Goal: Use online tool/utility: Utilize a website feature to perform a specific function

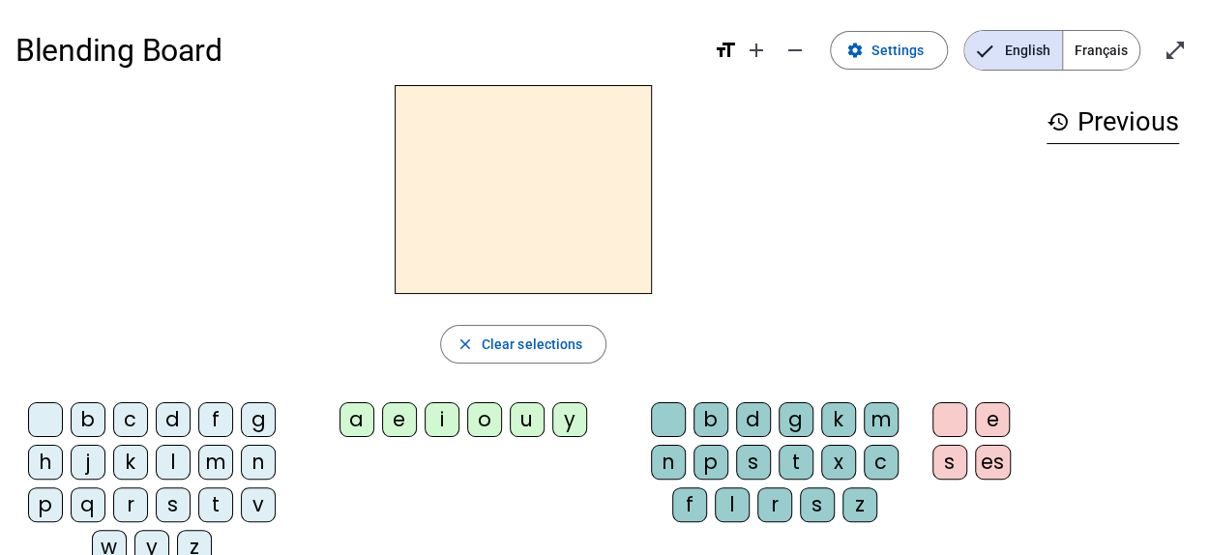
drag, startPoint x: 897, startPoint y: 1, endPoint x: 1014, endPoint y: 314, distance: 333.7
click at [1016, 332] on div "close Clear selections" at bounding box center [523, 344] width 1016 height 39
click at [172, 417] on div "d" at bounding box center [173, 420] width 35 height 35
click at [480, 426] on div "o" at bounding box center [484, 420] width 35 height 35
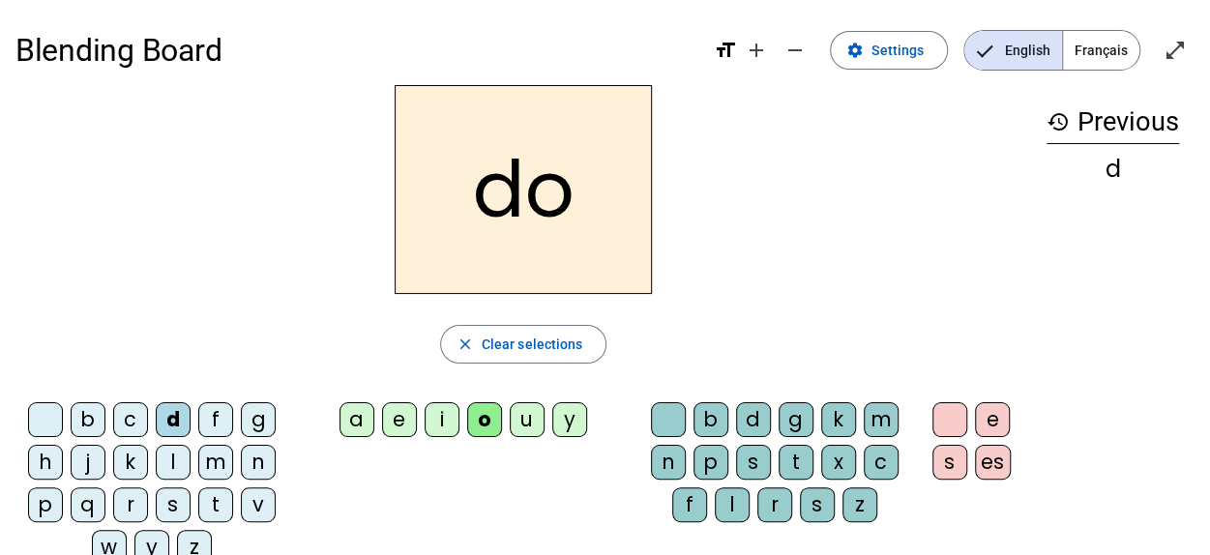
click at [219, 467] on div "m" at bounding box center [215, 462] width 35 height 35
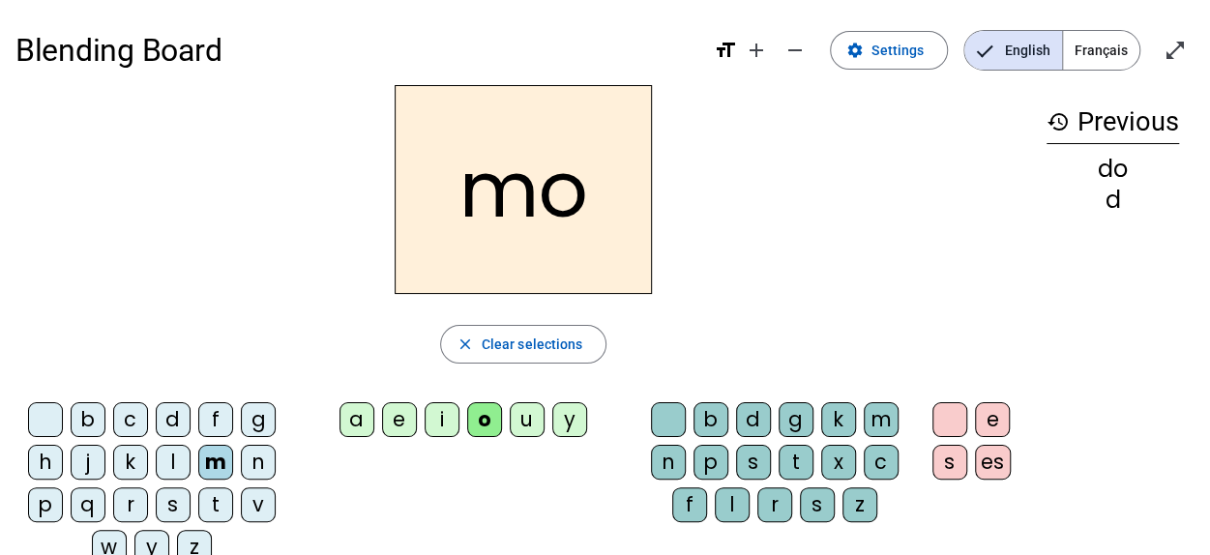
click at [436, 411] on div "i" at bounding box center [442, 420] width 35 height 35
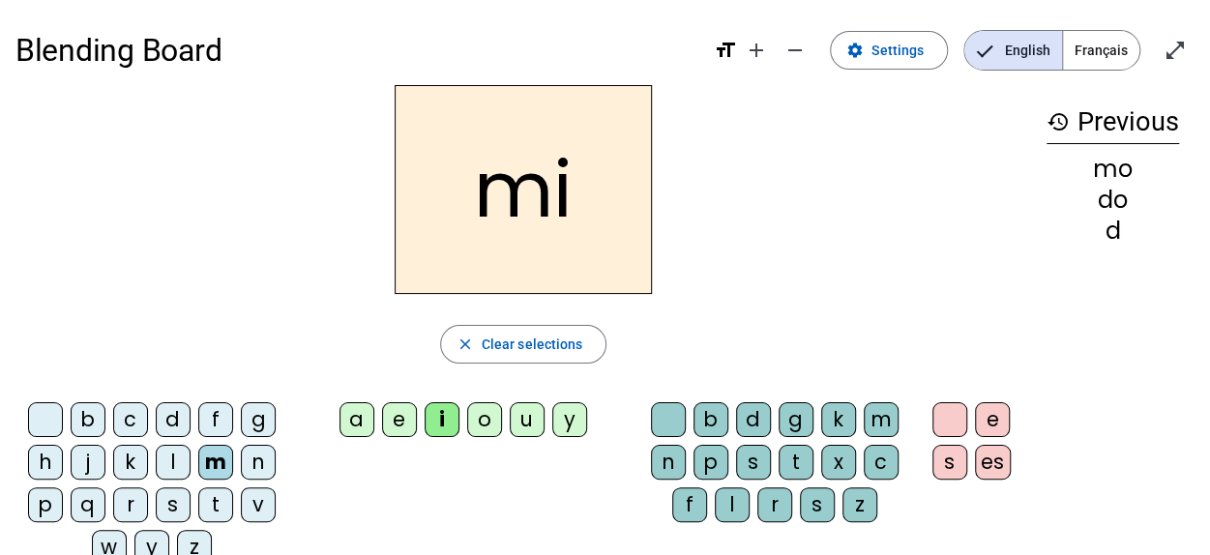
click at [1116, 164] on div "mo" at bounding box center [1113, 169] width 133 height 23
click at [1129, 197] on div "do" at bounding box center [1113, 200] width 133 height 23
click at [550, 345] on span "Clear selections" at bounding box center [533, 344] width 102 height 23
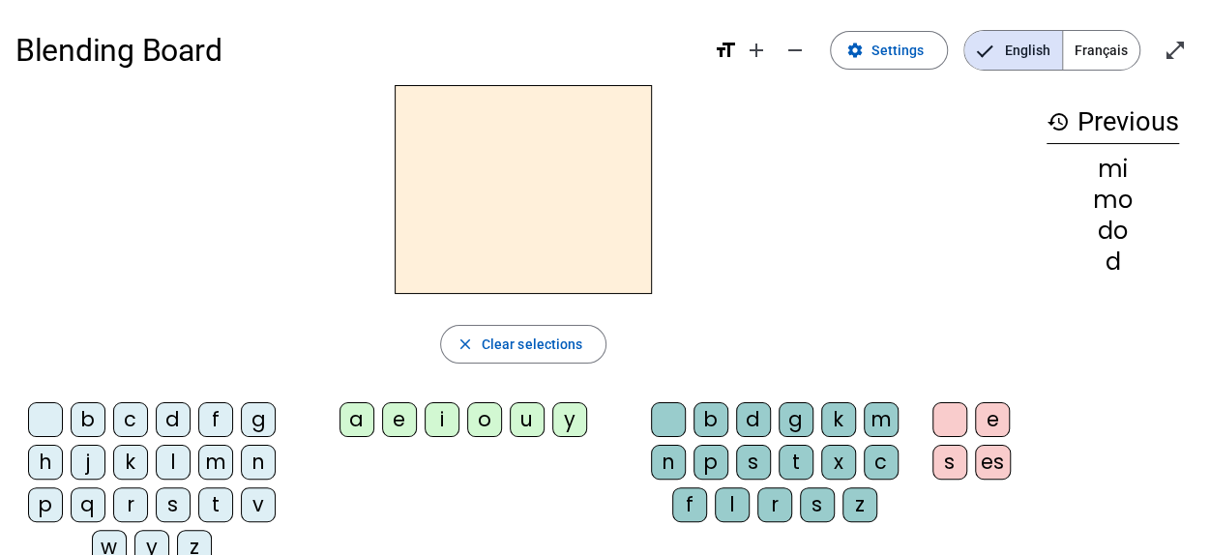
click at [166, 462] on div "l" at bounding box center [173, 462] width 35 height 35
click at [357, 424] on div "a" at bounding box center [357, 420] width 35 height 35
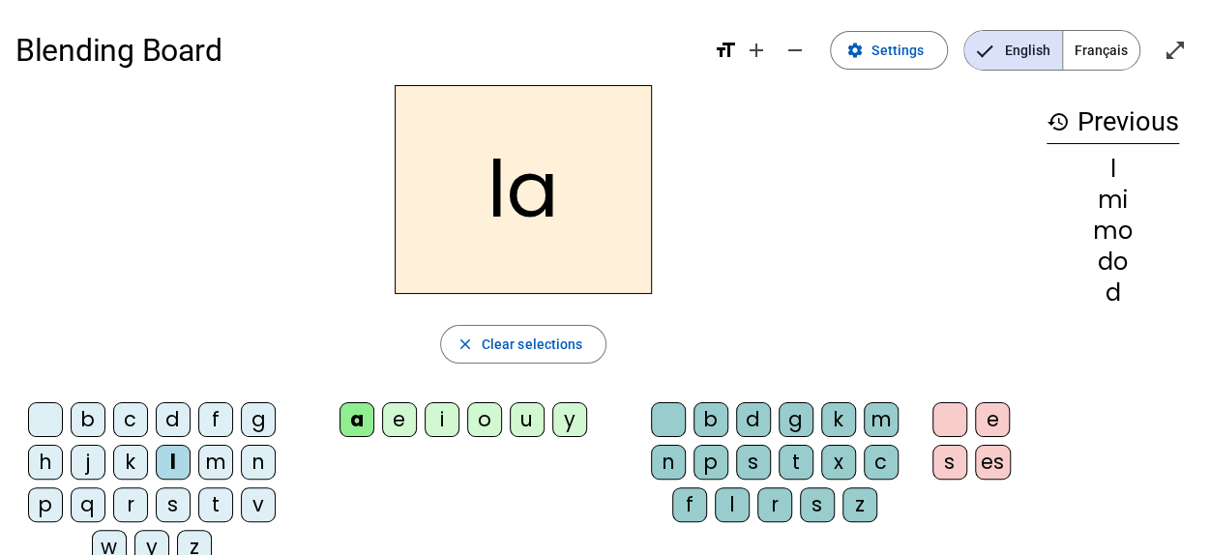
click at [172, 410] on div "d" at bounding box center [173, 420] width 35 height 35
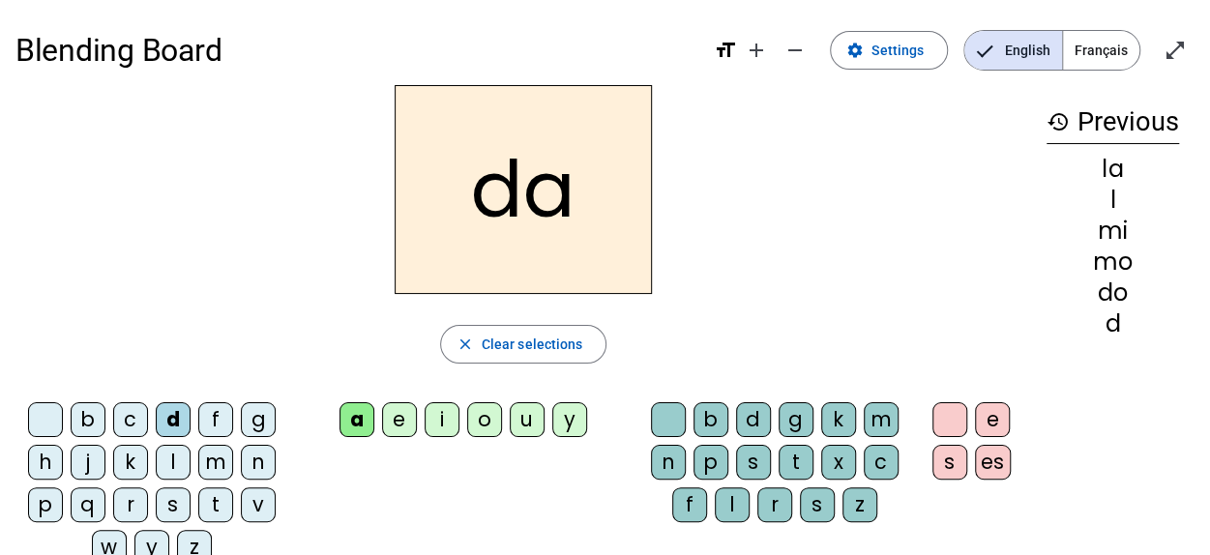
click at [411, 425] on div "e" at bounding box center [399, 420] width 35 height 35
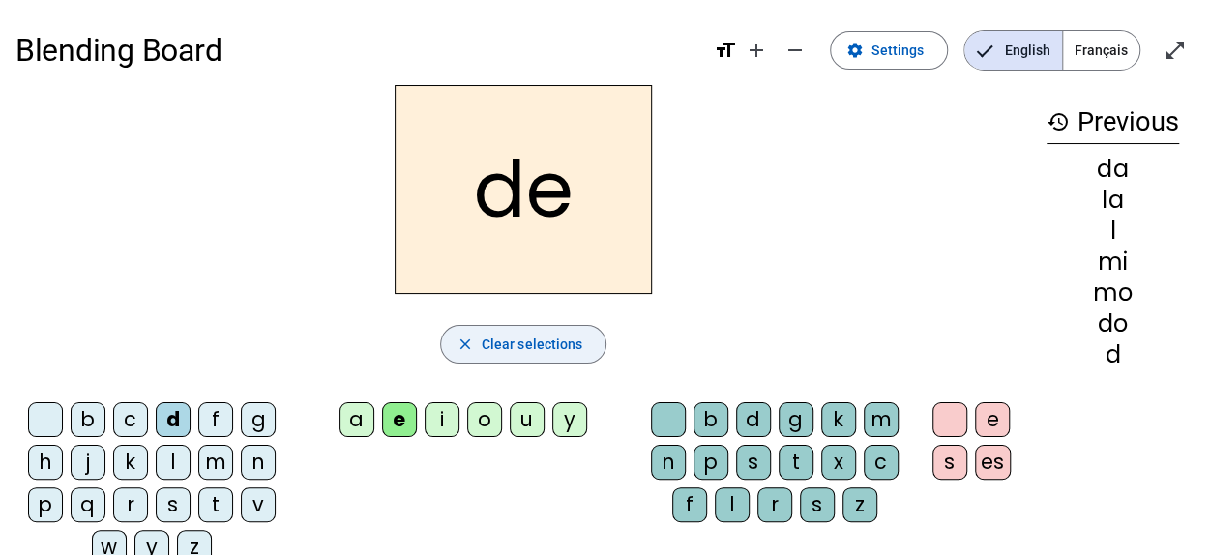
click at [553, 338] on span "Clear selections" at bounding box center [533, 344] width 102 height 23
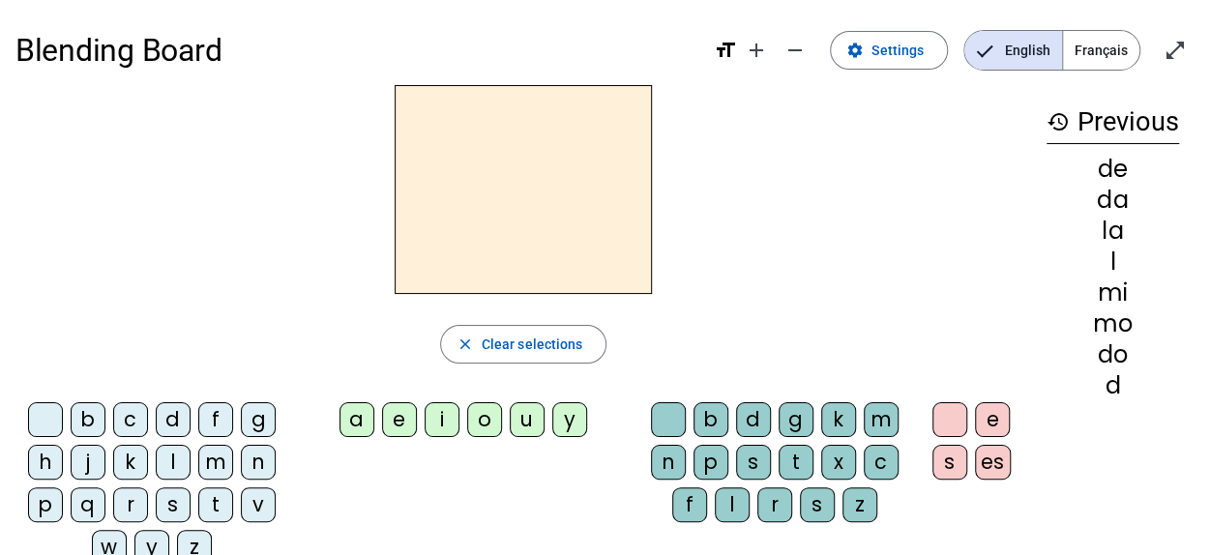
click at [179, 459] on div "l" at bounding box center [173, 462] width 35 height 35
click at [356, 415] on div "a" at bounding box center [357, 420] width 35 height 35
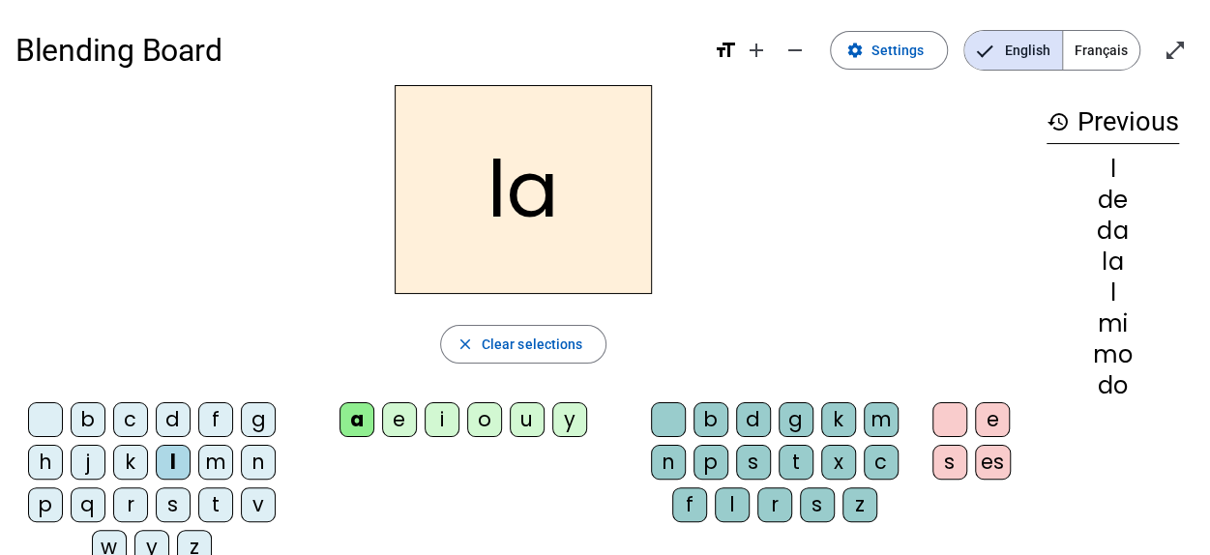
click at [168, 458] on div "l" at bounding box center [173, 462] width 35 height 35
click at [620, 213] on h2 "la" at bounding box center [523, 189] width 257 height 209
click at [584, 213] on h2 "la" at bounding box center [523, 189] width 257 height 209
click at [166, 451] on div "l" at bounding box center [173, 462] width 35 height 35
click at [435, 410] on div "i" at bounding box center [442, 420] width 35 height 35
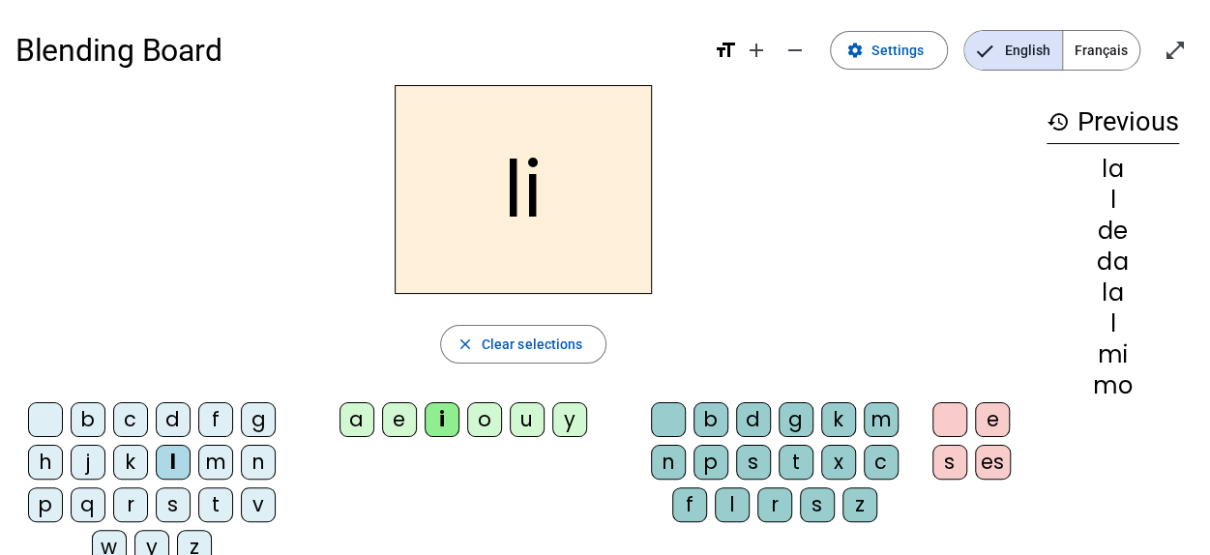
click at [174, 454] on div "l" at bounding box center [173, 462] width 35 height 35
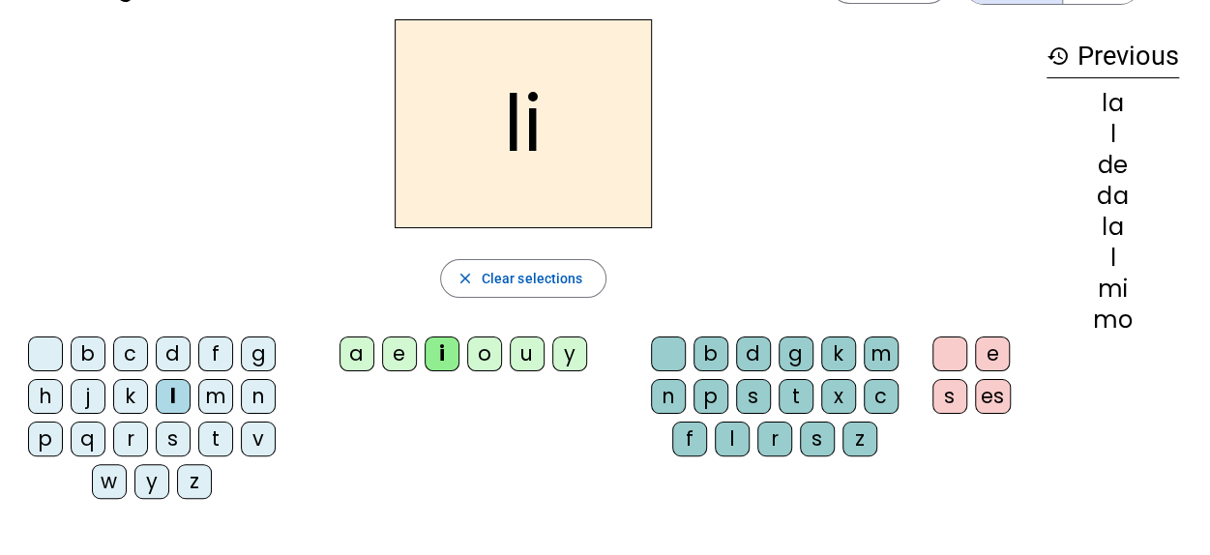
scroll to position [97, 0]
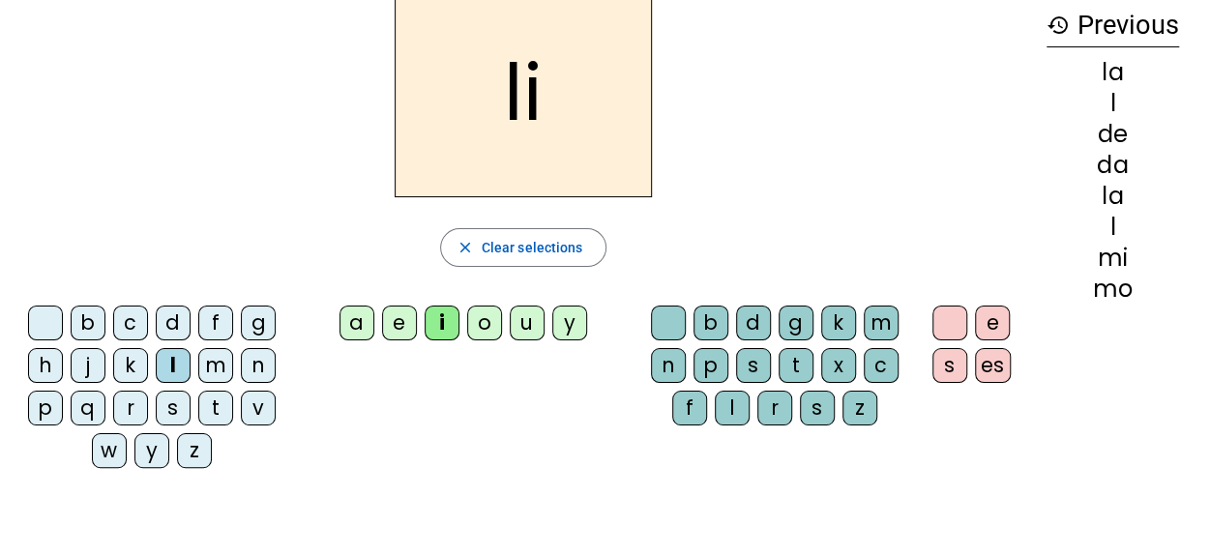
click at [534, 311] on div "u" at bounding box center [527, 323] width 35 height 35
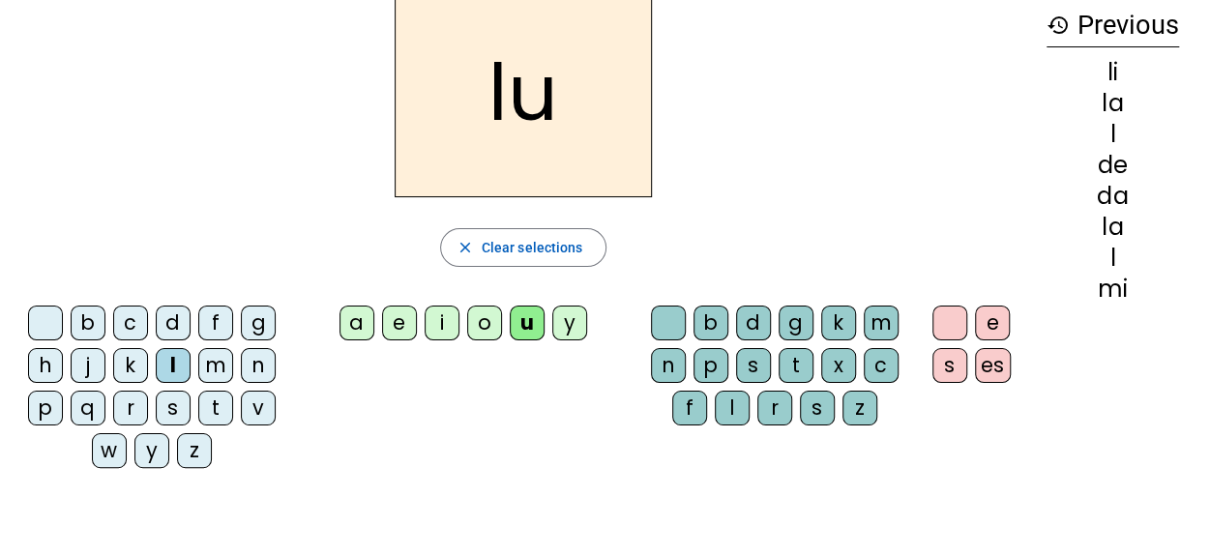
click at [139, 475] on div "b c d f g h j k l m n p q r s t v w y z" at bounding box center [155, 391] width 281 height 186
click at [474, 249] on mat-icon "close" at bounding box center [465, 247] width 17 height 17
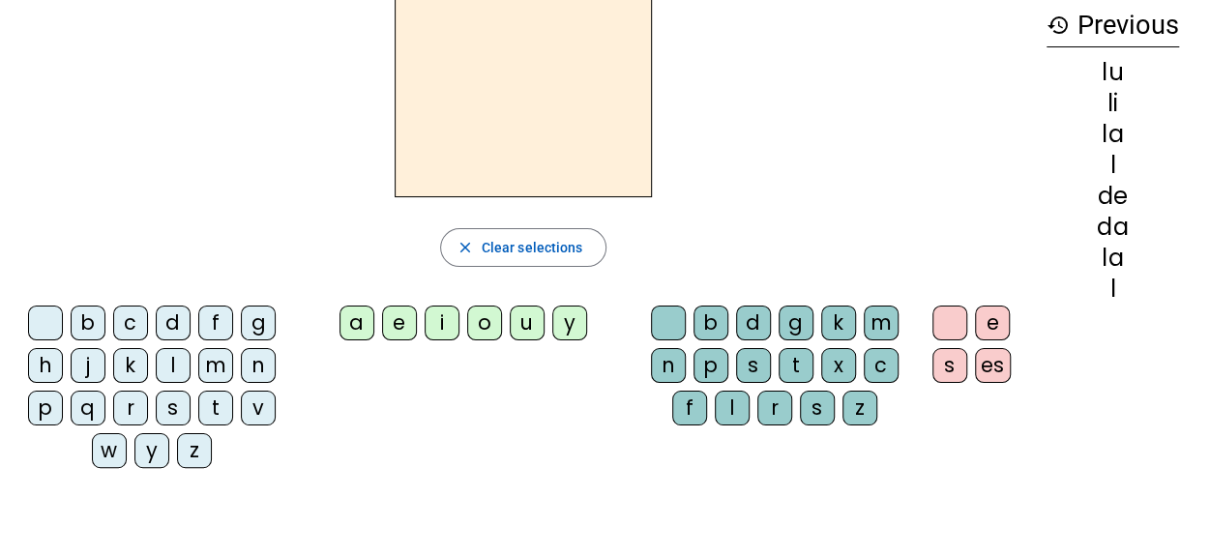
click at [109, 533] on div "Blending Board format_size add remove settings Settings English Français open_i…" at bounding box center [605, 295] width 1210 height 784
click at [259, 485] on div "Blending Board format_size add remove settings Settings English Français open_i…" at bounding box center [605, 295] width 1210 height 784
click at [407, 494] on div "Blending Board format_size add remove settings Settings English Français open_i…" at bounding box center [605, 295] width 1210 height 784
click at [405, 487] on div "Blending Board format_size add remove settings Settings English Français open_i…" at bounding box center [605, 295] width 1210 height 784
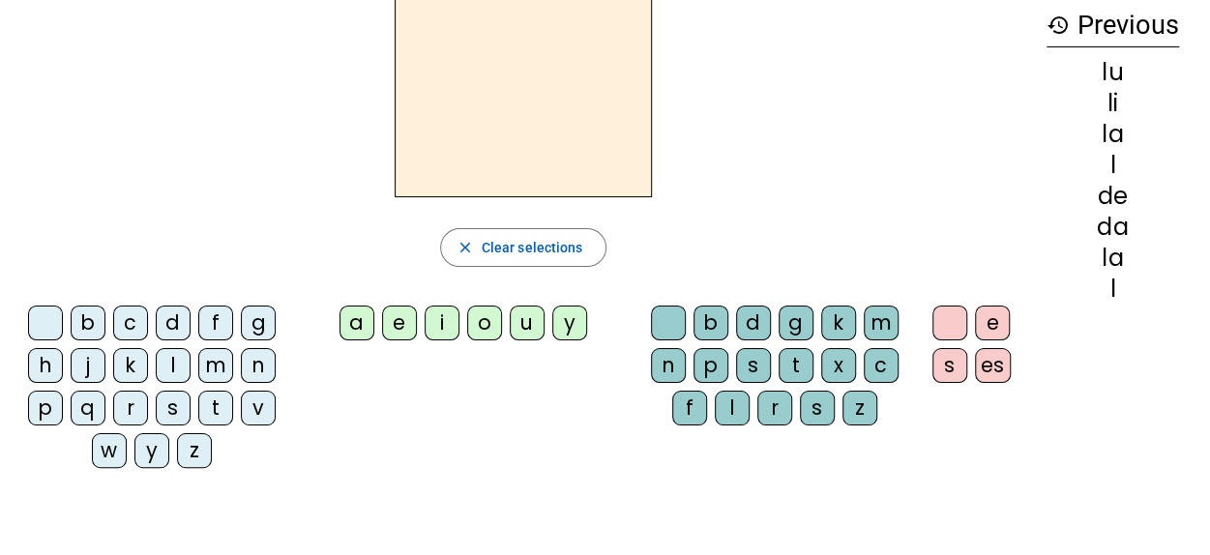
click at [430, 430] on div "b c d f g h j k l m n p q r s t v w y z a e i o u y b d g k m n p s t x c f l r…" at bounding box center [523, 391] width 1016 height 186
click at [315, 491] on div "Blending Board format_size add remove settings Settings English Français open_i…" at bounding box center [605, 295] width 1210 height 784
drag, startPoint x: 321, startPoint y: 481, endPoint x: 227, endPoint y: 493, distance: 94.6
click at [306, 485] on div "Blending Board format_size add remove settings Settings English Français open_i…" at bounding box center [605, 295] width 1210 height 784
click at [170, 503] on div "Blending Board format_size add remove settings Settings English Français open_i…" at bounding box center [605, 295] width 1210 height 784
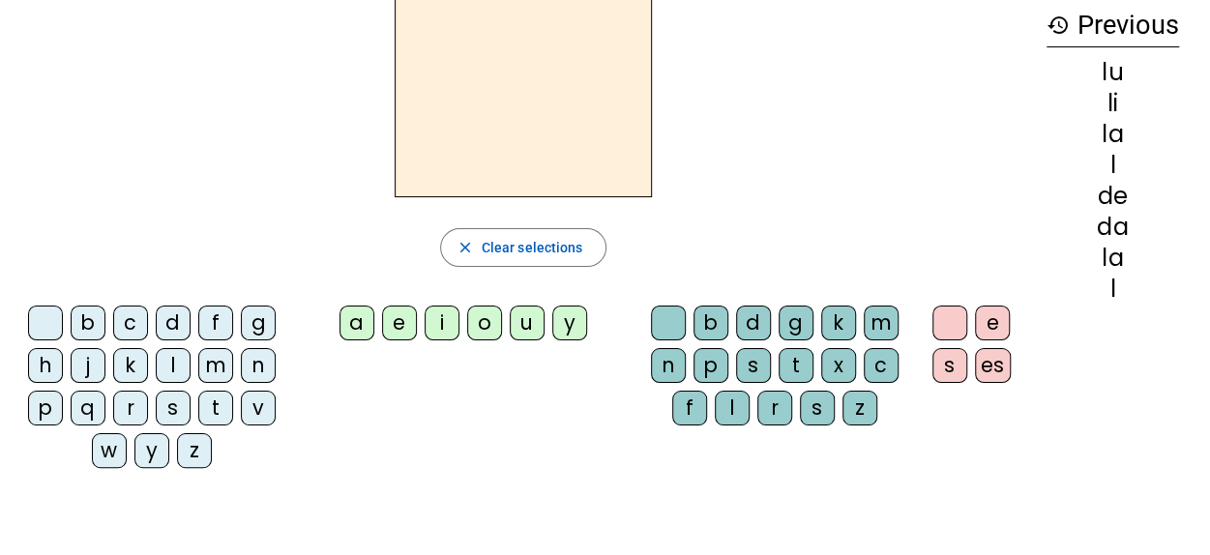
click at [222, 363] on div "m" at bounding box center [215, 365] width 35 height 35
click at [353, 320] on div "a" at bounding box center [357, 323] width 35 height 35
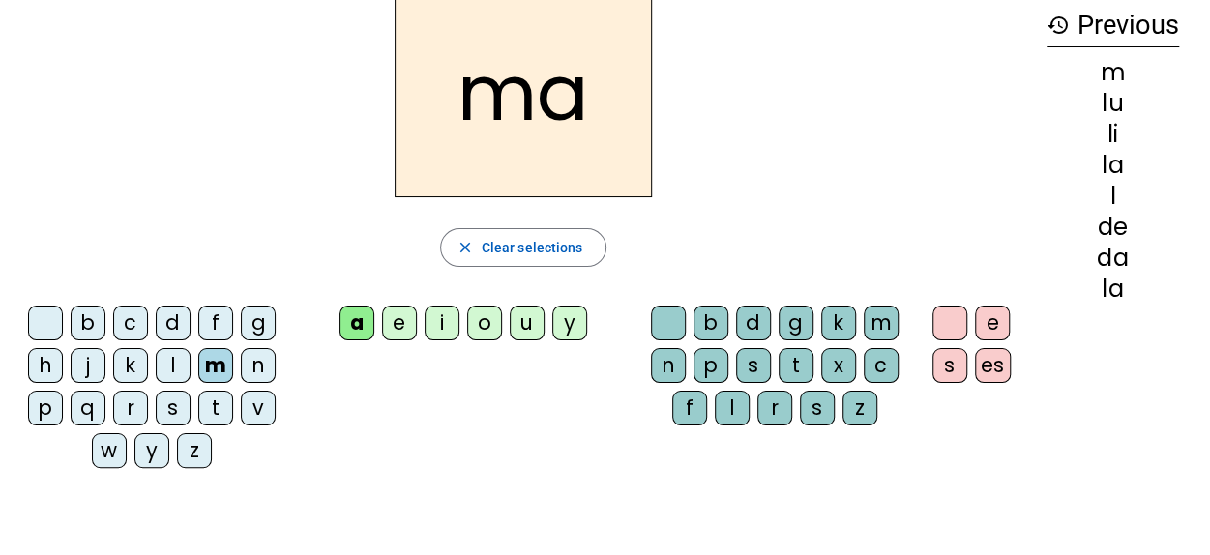
click at [175, 365] on div "l" at bounding box center [173, 365] width 35 height 35
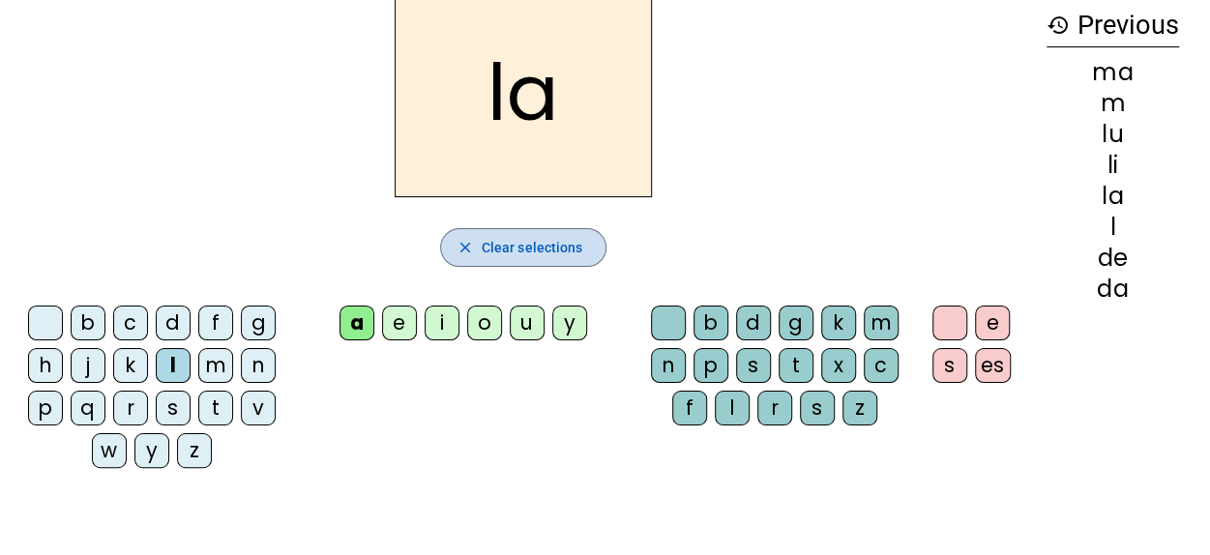
click at [546, 234] on span "button" at bounding box center [523, 247] width 165 height 46
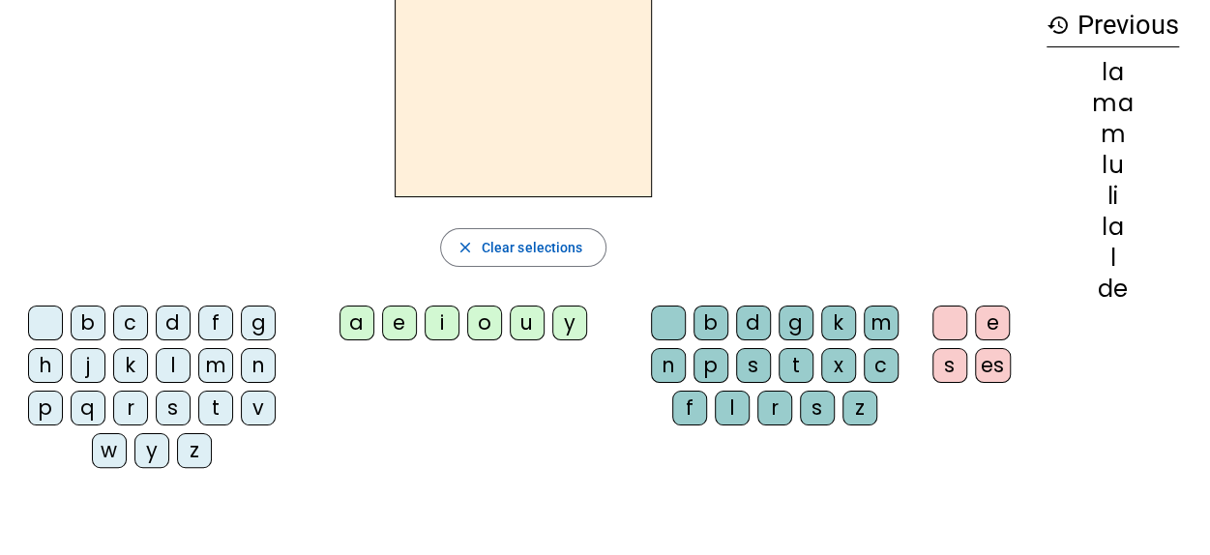
click at [176, 367] on div "l" at bounding box center [173, 365] width 35 height 35
click at [433, 321] on div "i" at bounding box center [442, 323] width 35 height 35
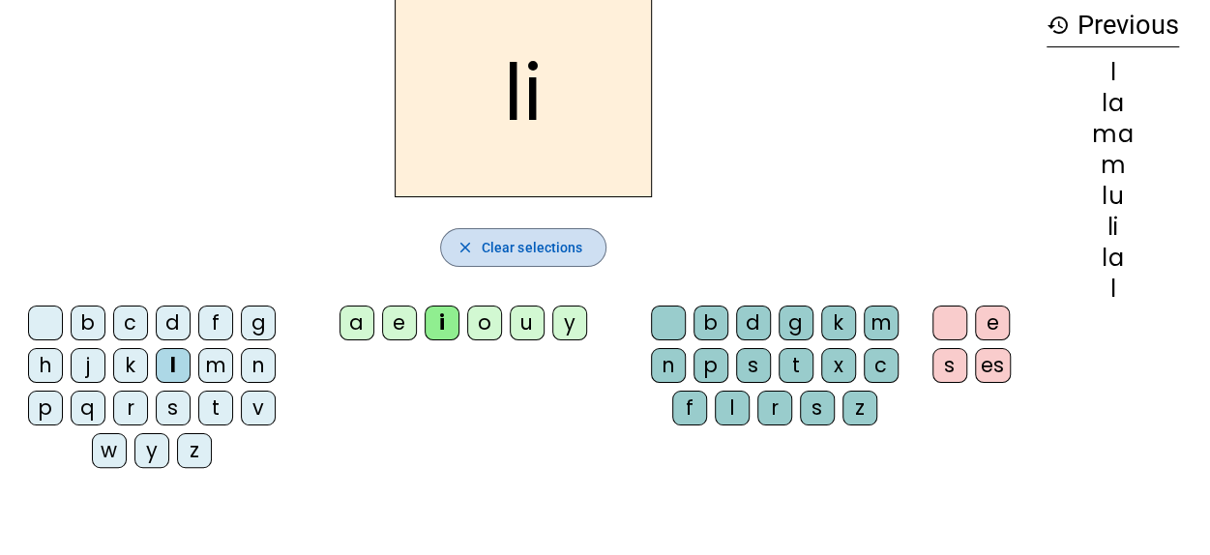
click at [533, 249] on span "Clear selections" at bounding box center [533, 247] width 102 height 23
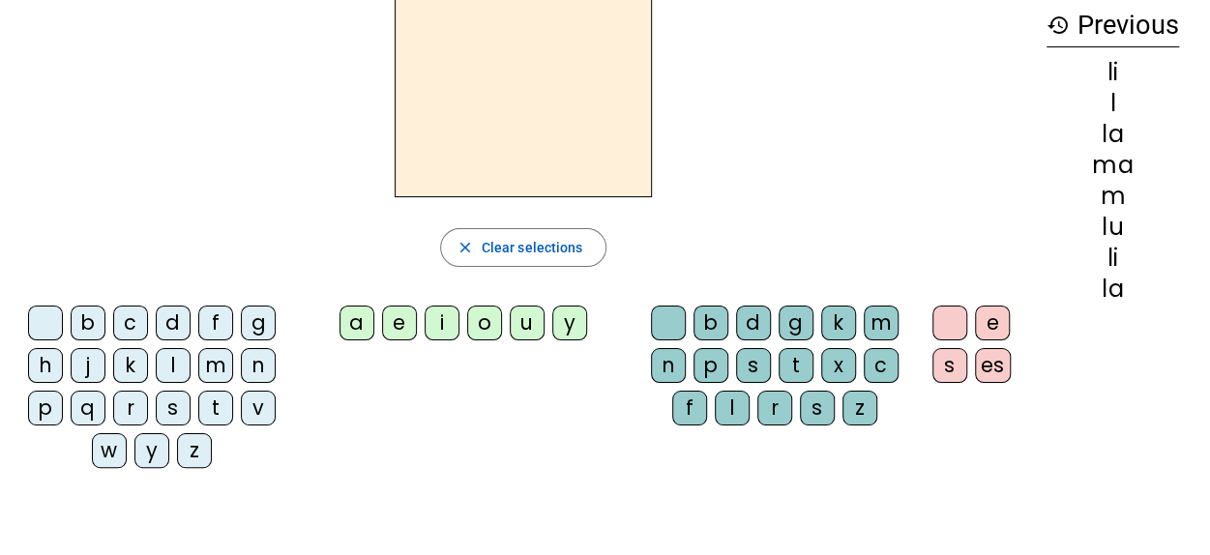
click at [167, 359] on div "l" at bounding box center [173, 365] width 35 height 35
click at [358, 322] on div "a" at bounding box center [357, 323] width 35 height 35
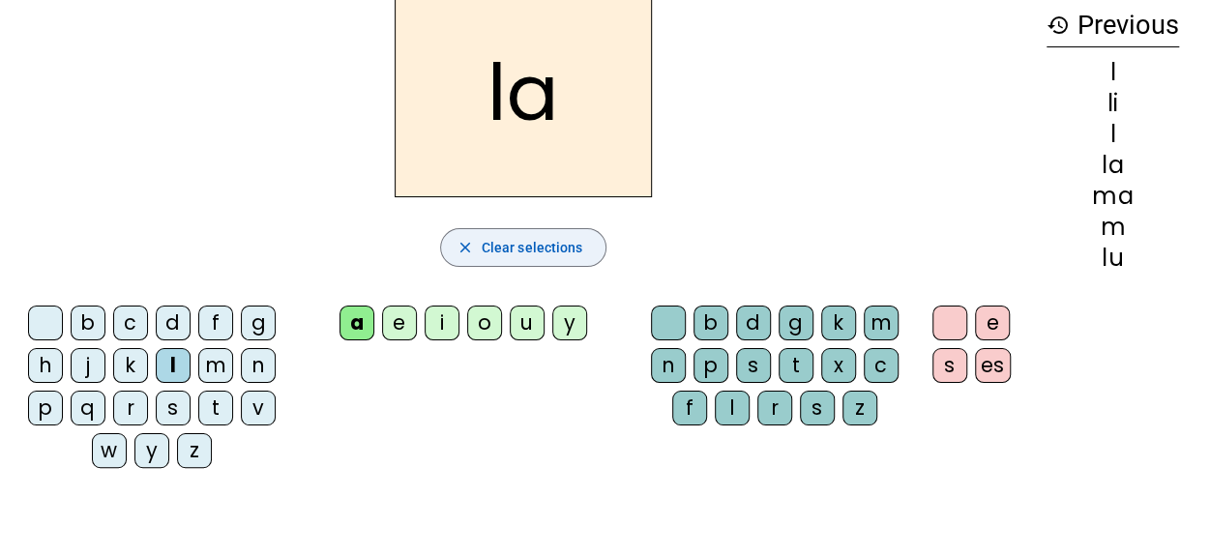
click at [507, 233] on span "button" at bounding box center [523, 247] width 165 height 46
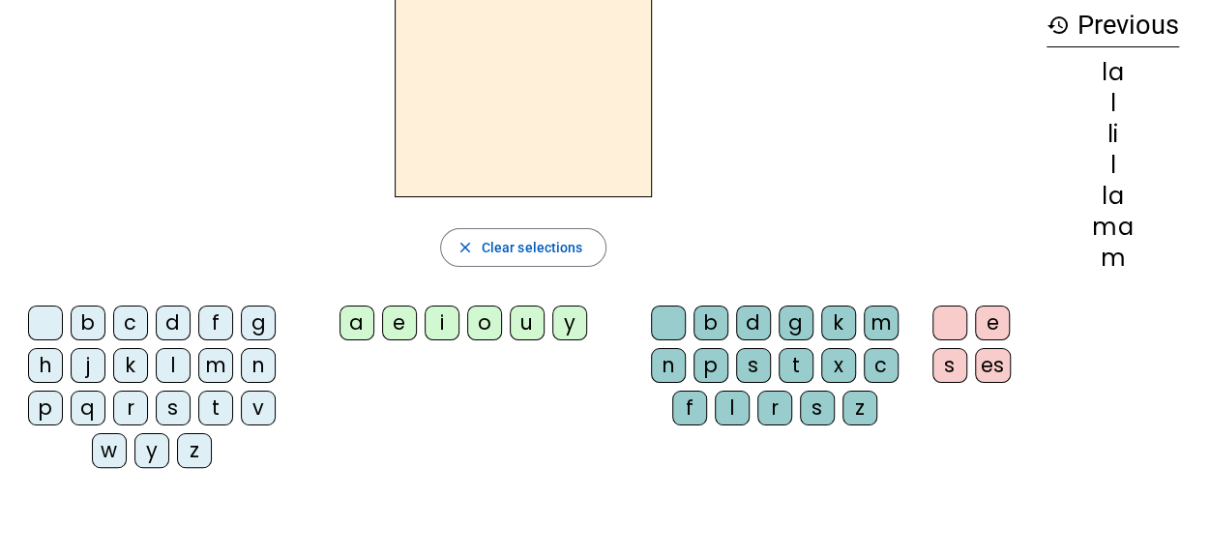
click at [174, 359] on div "l" at bounding box center [173, 365] width 35 height 35
click at [397, 326] on div "e" at bounding box center [399, 323] width 35 height 35
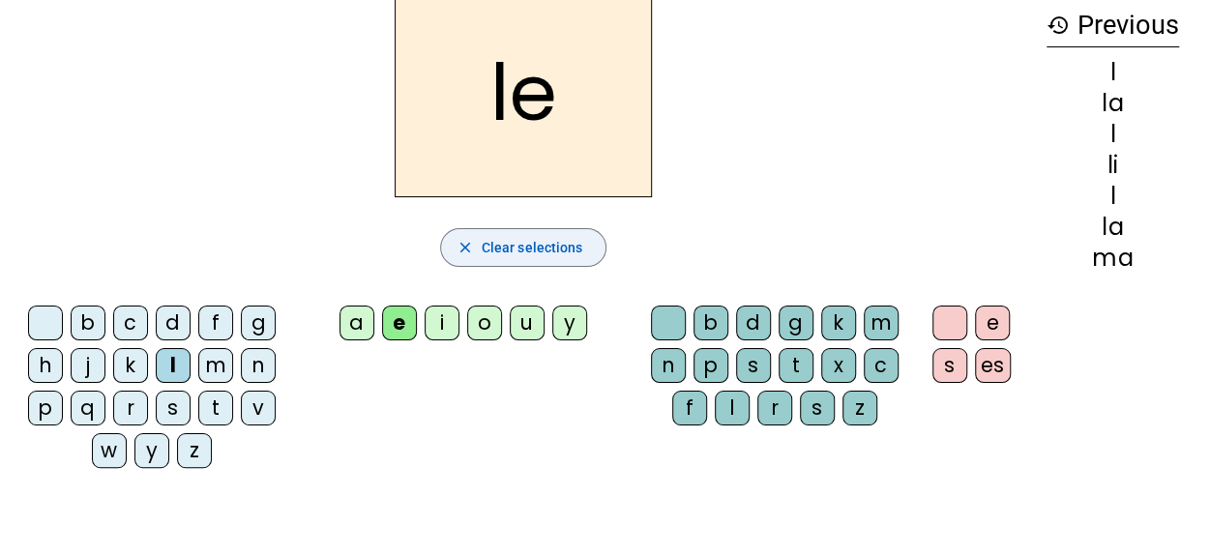
click at [492, 251] on span "Clear selections" at bounding box center [533, 247] width 102 height 23
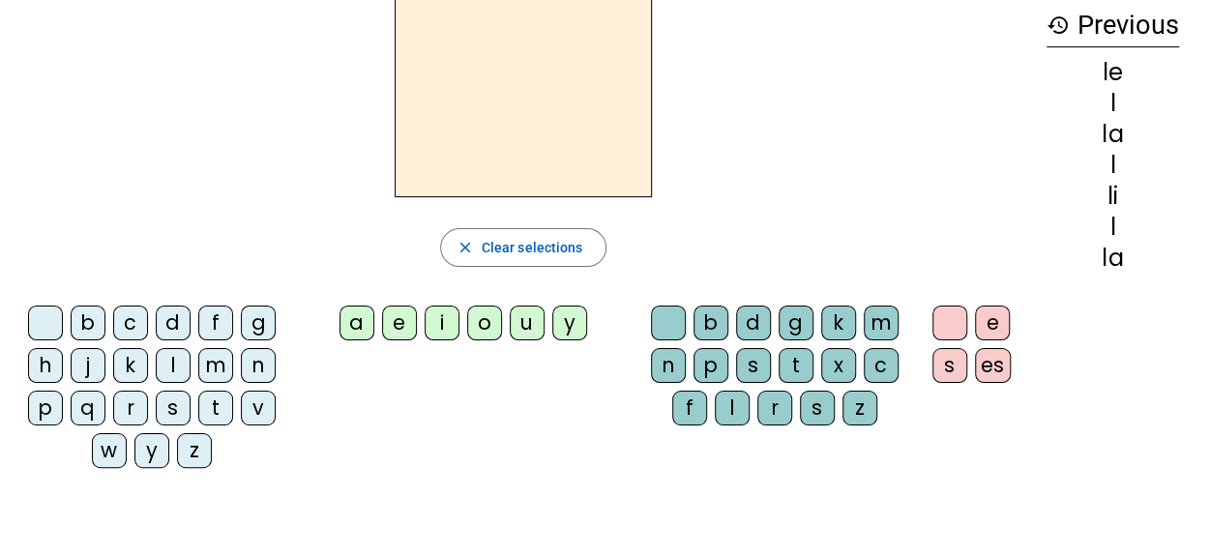
click at [172, 365] on div "l" at bounding box center [173, 365] width 35 height 35
click at [456, 321] on div "i" at bounding box center [442, 323] width 35 height 35
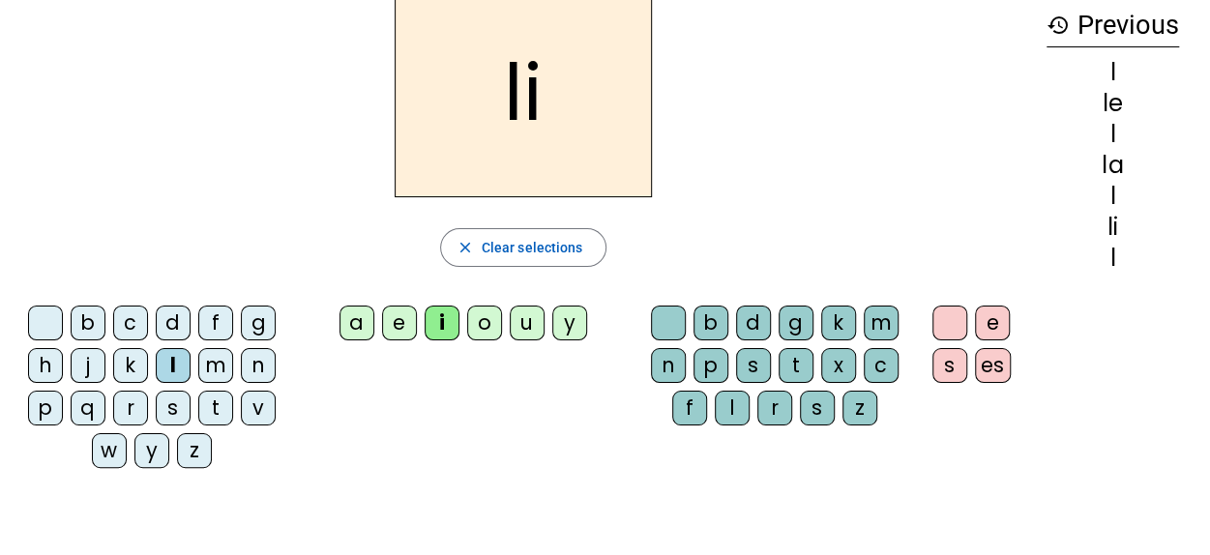
click at [172, 362] on div "l" at bounding box center [173, 365] width 35 height 35
click at [364, 314] on div "a" at bounding box center [357, 323] width 35 height 35
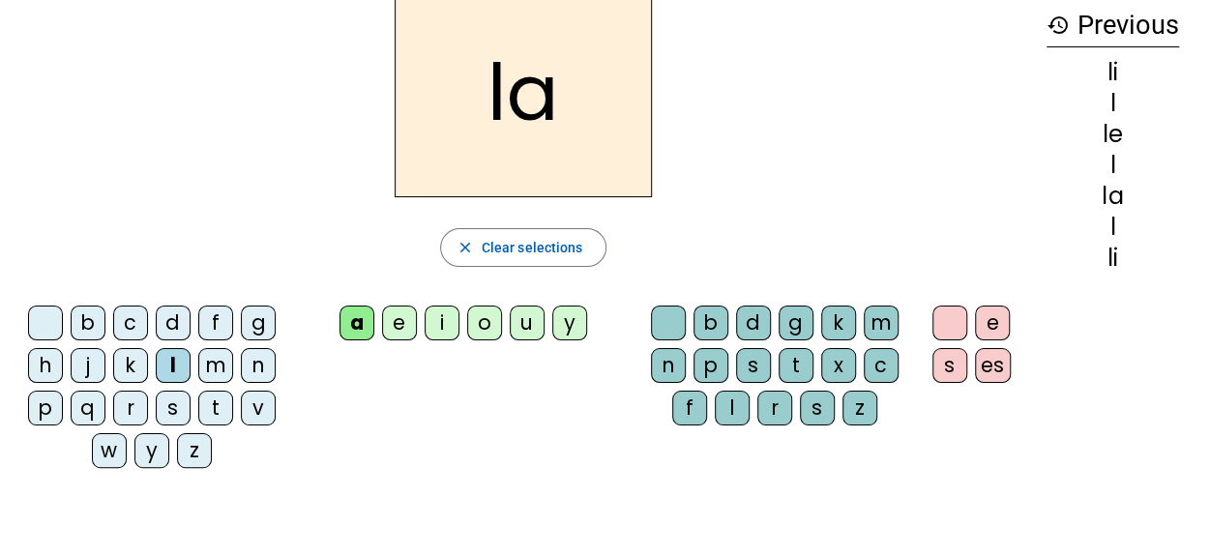
click at [175, 361] on div "l" at bounding box center [173, 365] width 35 height 35
click at [440, 321] on div "i" at bounding box center [442, 323] width 35 height 35
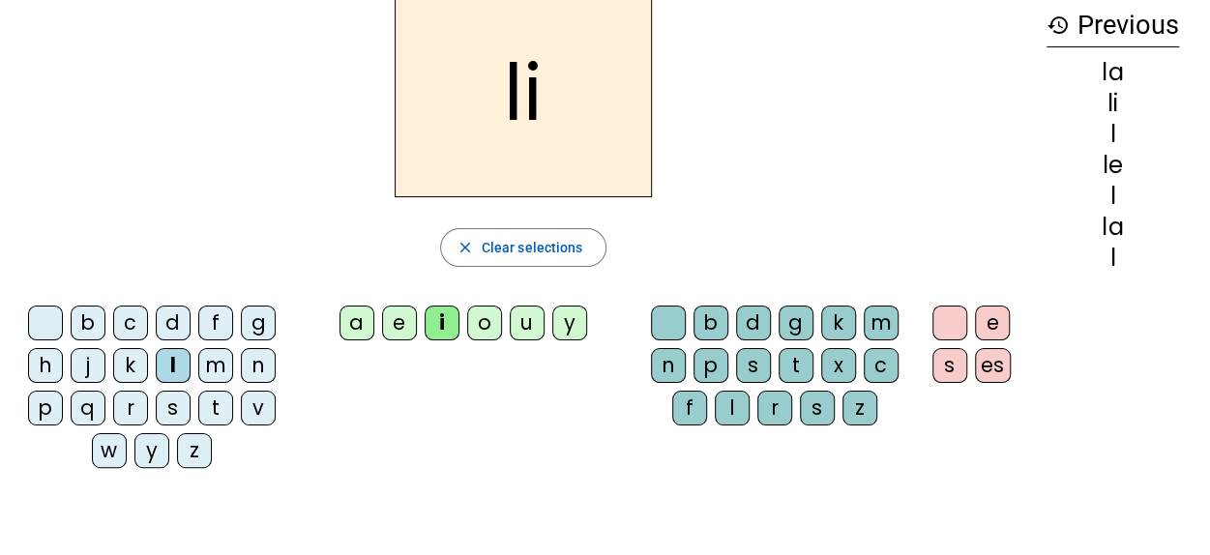
click at [178, 353] on div "l" at bounding box center [173, 365] width 35 height 35
click at [352, 325] on div "a" at bounding box center [357, 323] width 35 height 35
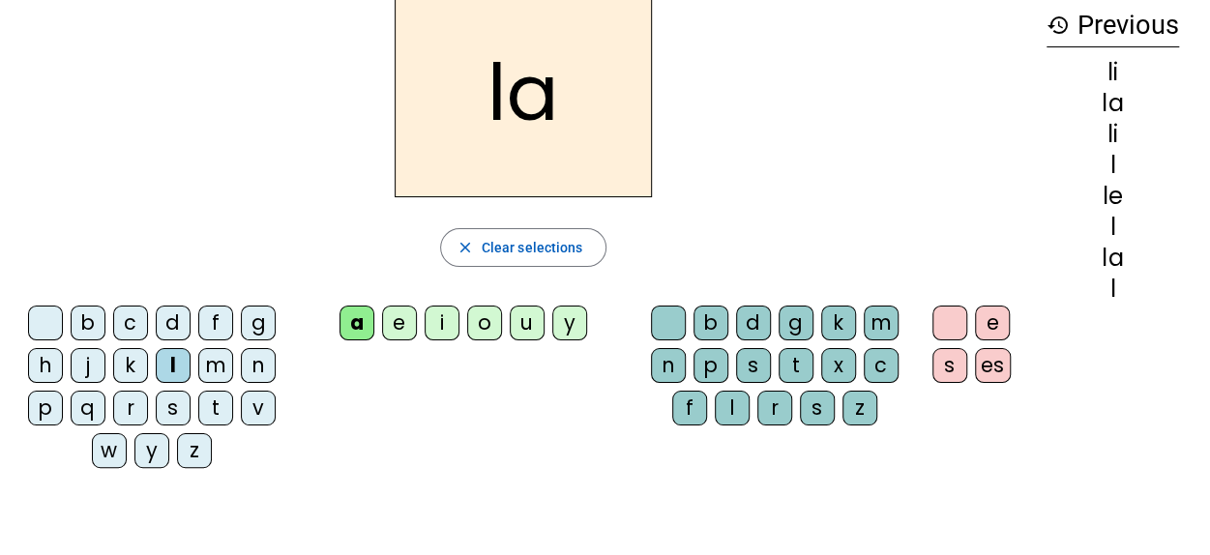
click at [180, 365] on div "l" at bounding box center [173, 365] width 35 height 35
click at [403, 327] on div "e" at bounding box center [399, 323] width 35 height 35
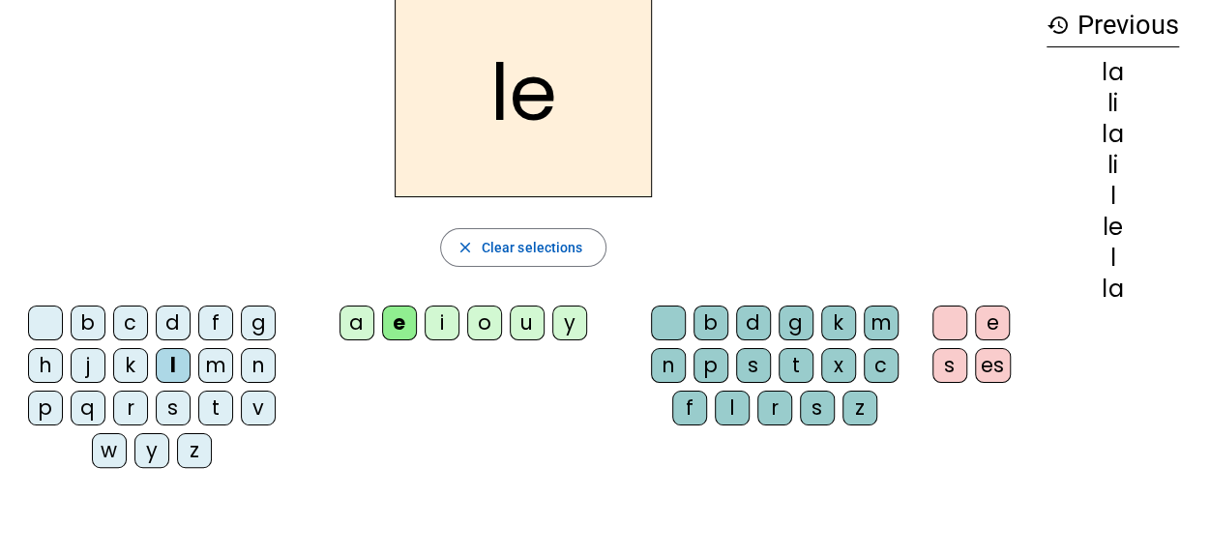
click at [217, 363] on div "m" at bounding box center [215, 365] width 35 height 35
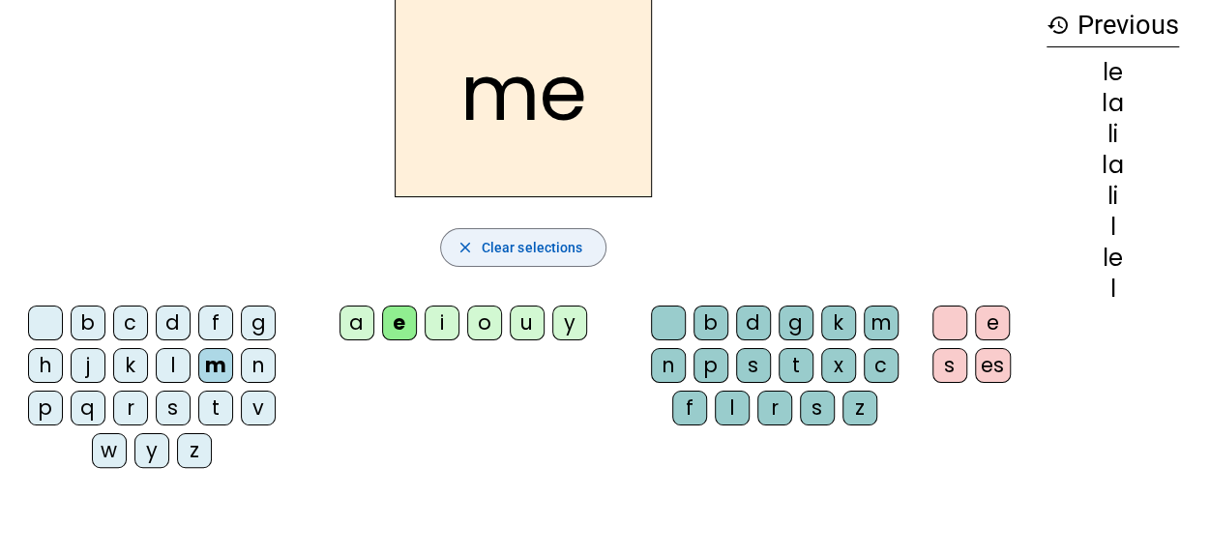
click at [499, 248] on span "Clear selections" at bounding box center [533, 247] width 102 height 23
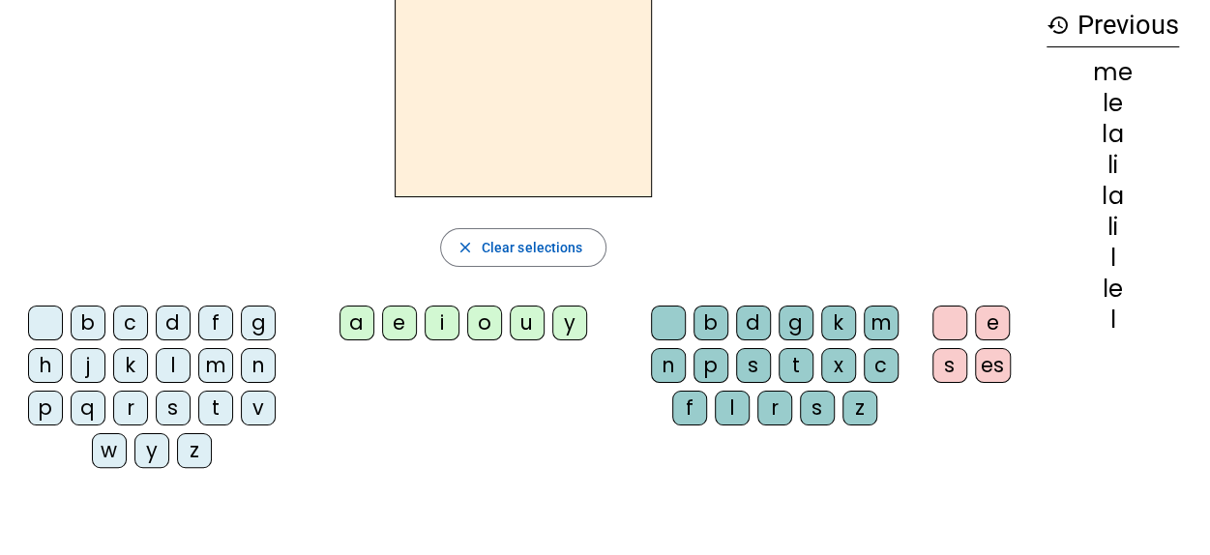
click at [222, 369] on div "m" at bounding box center [215, 365] width 35 height 35
click at [437, 326] on div "i" at bounding box center [442, 323] width 35 height 35
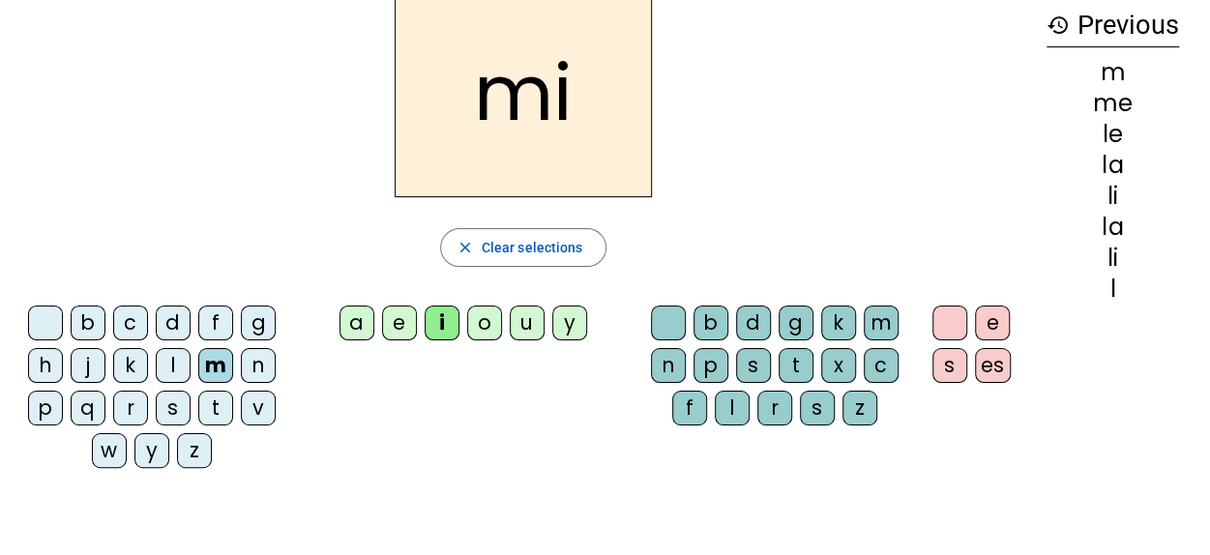
click at [213, 370] on div "m" at bounding box center [215, 365] width 35 height 35
click at [362, 316] on div "a" at bounding box center [357, 323] width 35 height 35
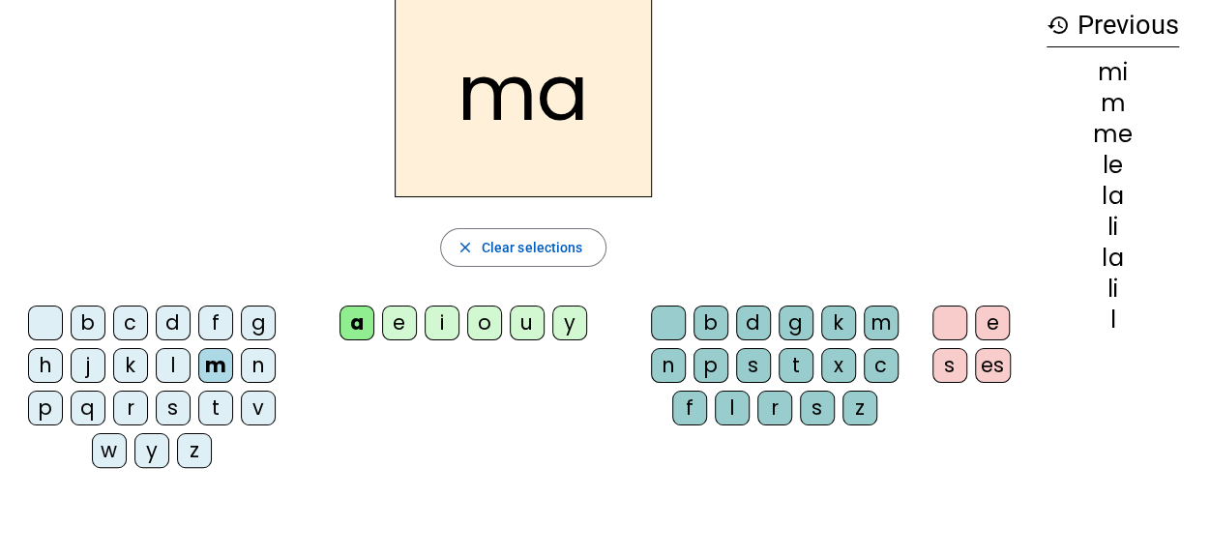
click at [223, 403] on div "t" at bounding box center [215, 408] width 35 height 35
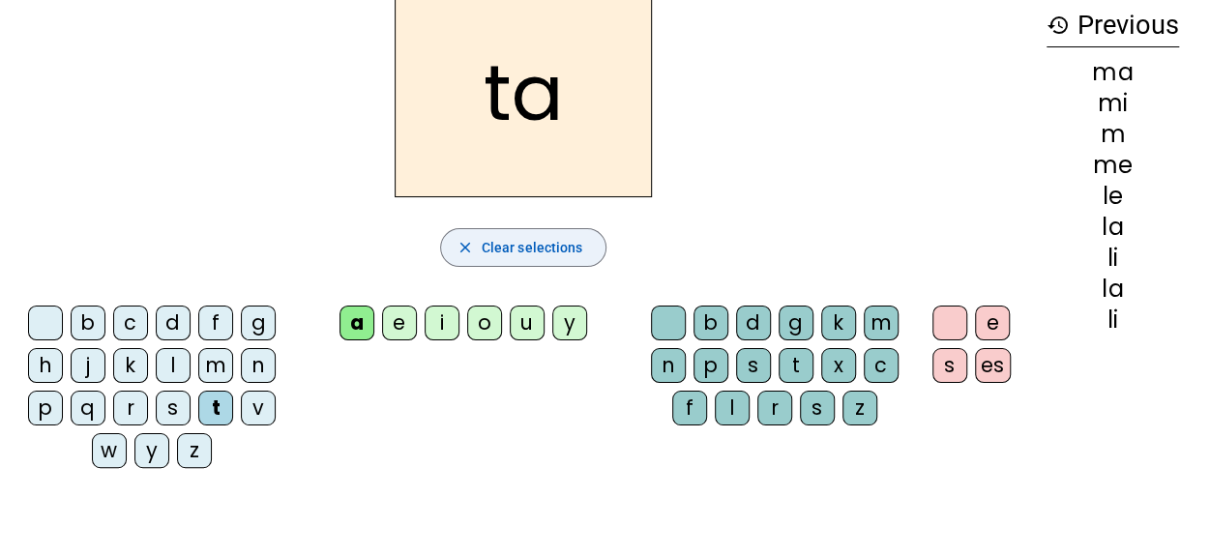
click at [490, 244] on span "Clear selections" at bounding box center [533, 247] width 102 height 23
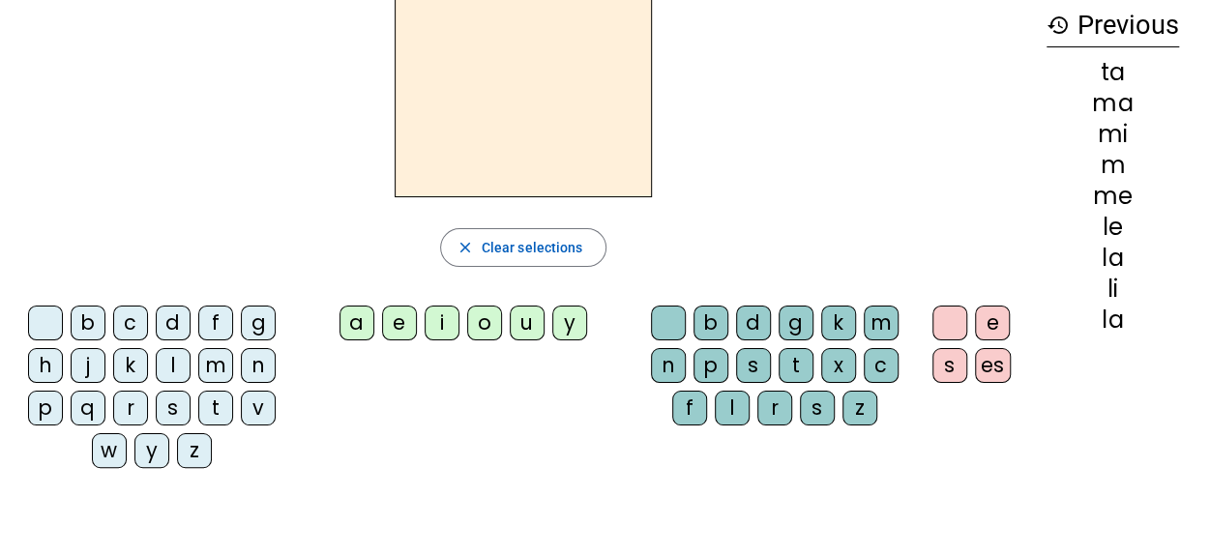
click at [209, 407] on div "t" at bounding box center [215, 408] width 35 height 35
click at [365, 314] on div "a" at bounding box center [357, 323] width 35 height 35
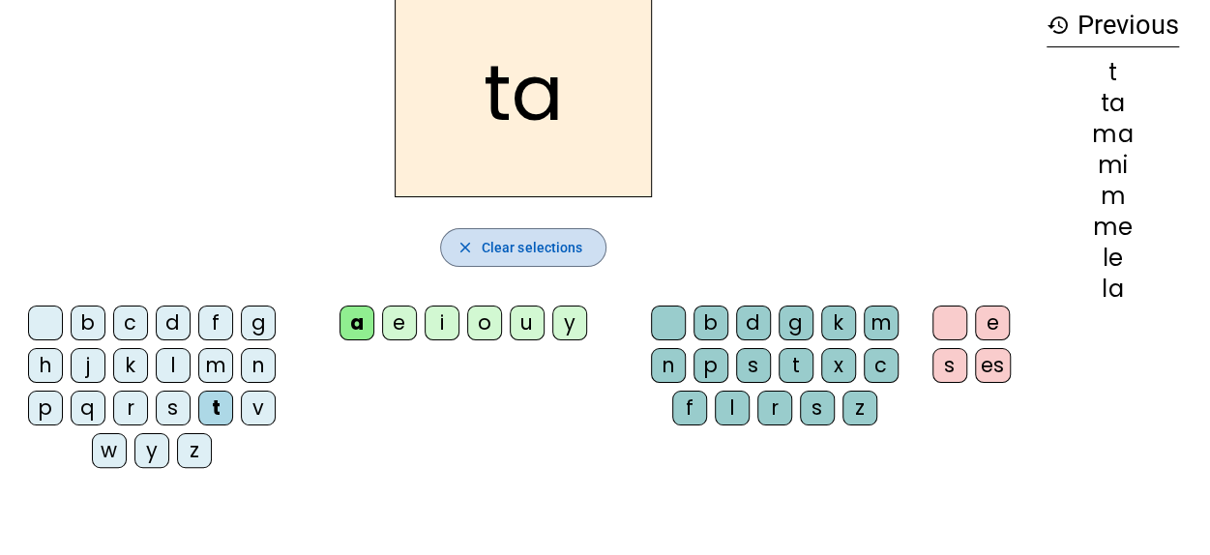
click at [503, 242] on span "Clear selections" at bounding box center [533, 247] width 102 height 23
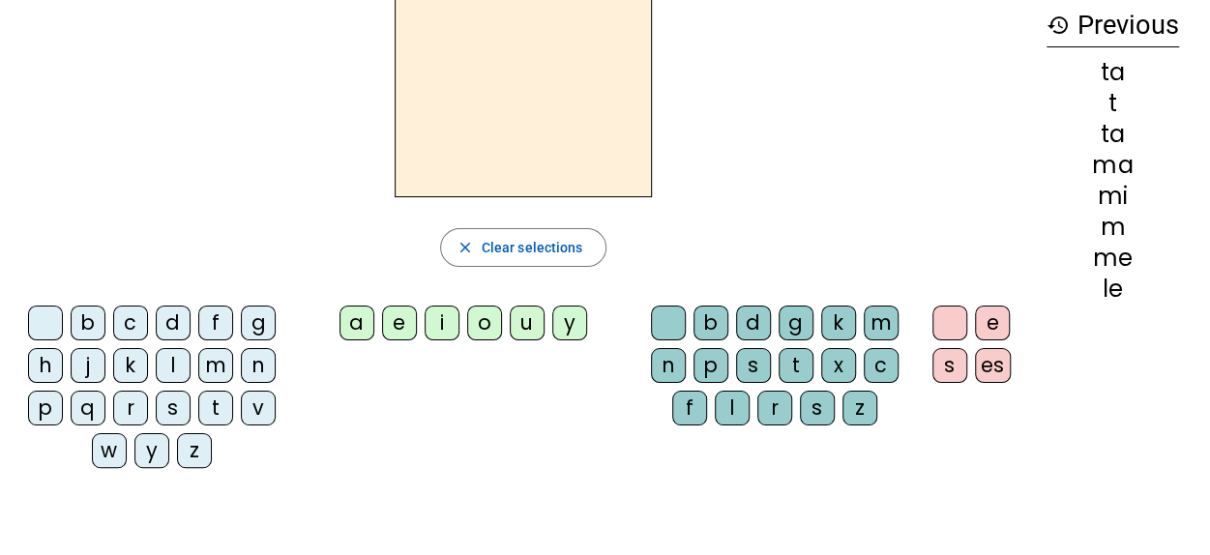
click at [211, 405] on div "t" at bounding box center [215, 408] width 35 height 35
click at [397, 326] on div "e" at bounding box center [399, 323] width 35 height 35
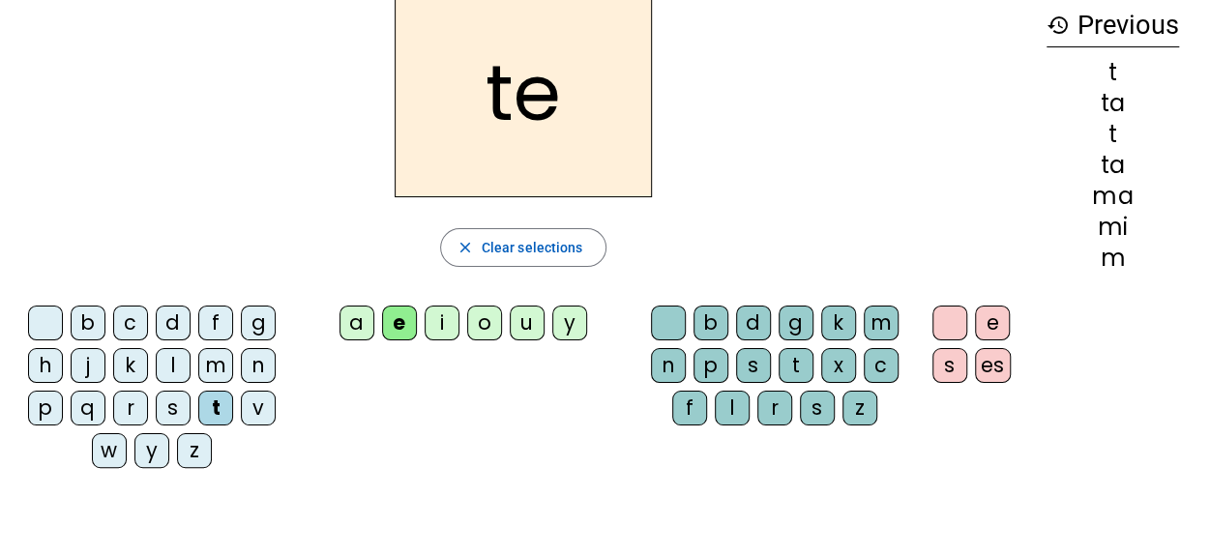
click at [223, 405] on div "t" at bounding box center [215, 408] width 35 height 35
click at [505, 238] on span "Clear selections" at bounding box center [533, 247] width 102 height 23
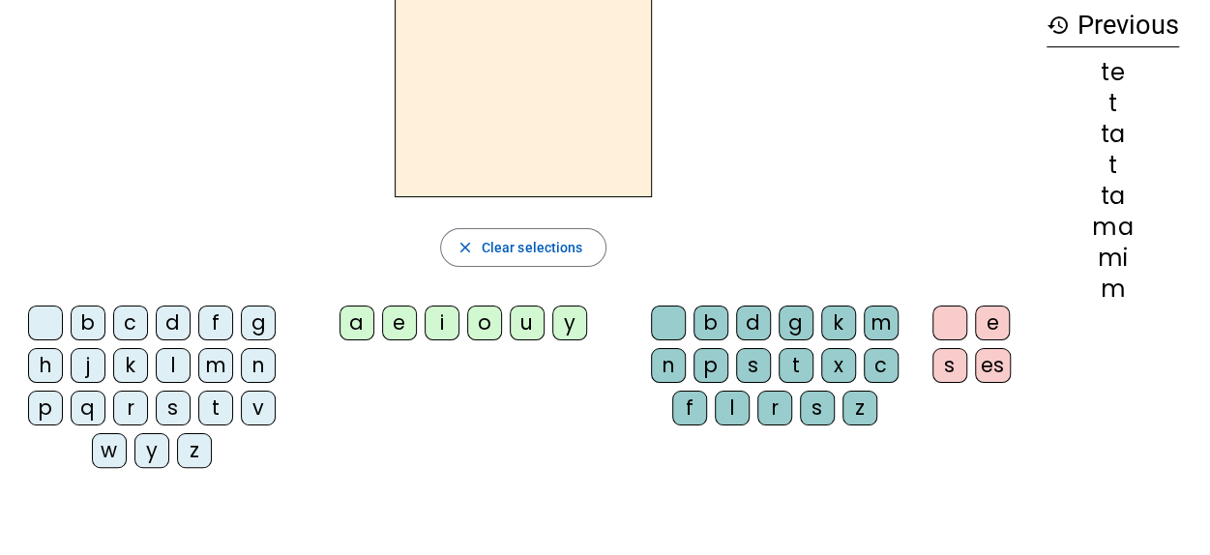
click at [214, 413] on div "t" at bounding box center [215, 408] width 35 height 35
click at [530, 320] on div "u" at bounding box center [527, 323] width 35 height 35
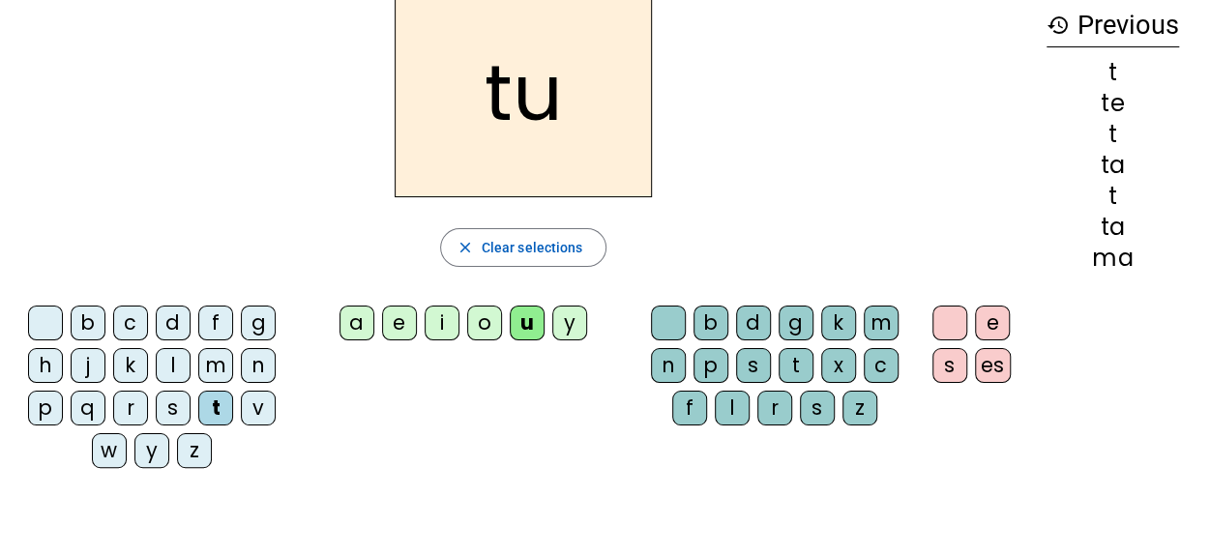
click at [170, 322] on div "d" at bounding box center [173, 323] width 35 height 35
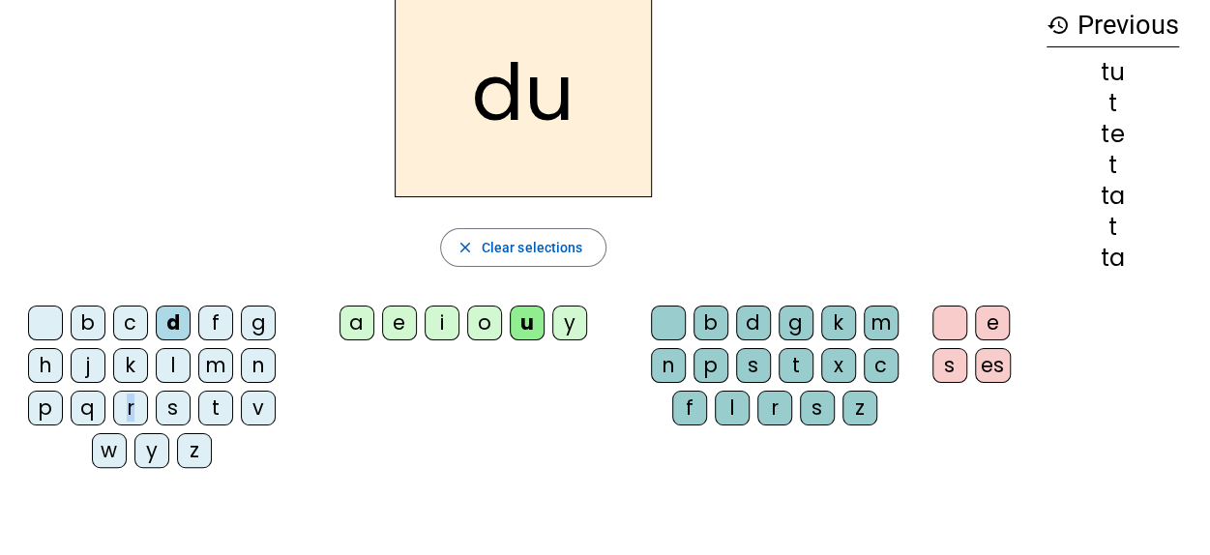
click at [132, 404] on div "r" at bounding box center [130, 408] width 35 height 35
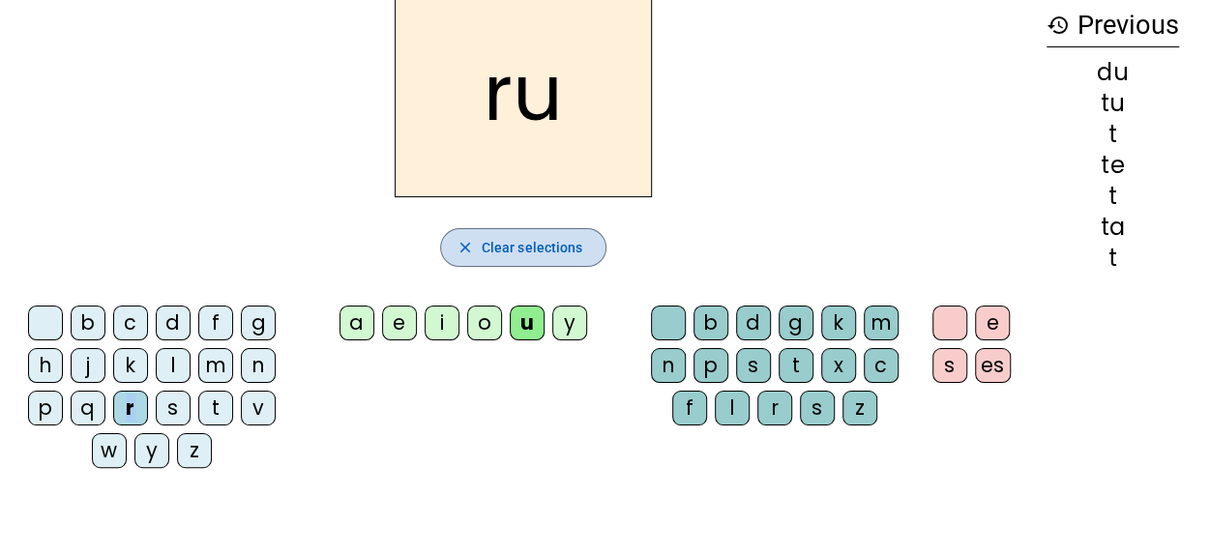
click at [485, 252] on span "Clear selections" at bounding box center [533, 247] width 102 height 23
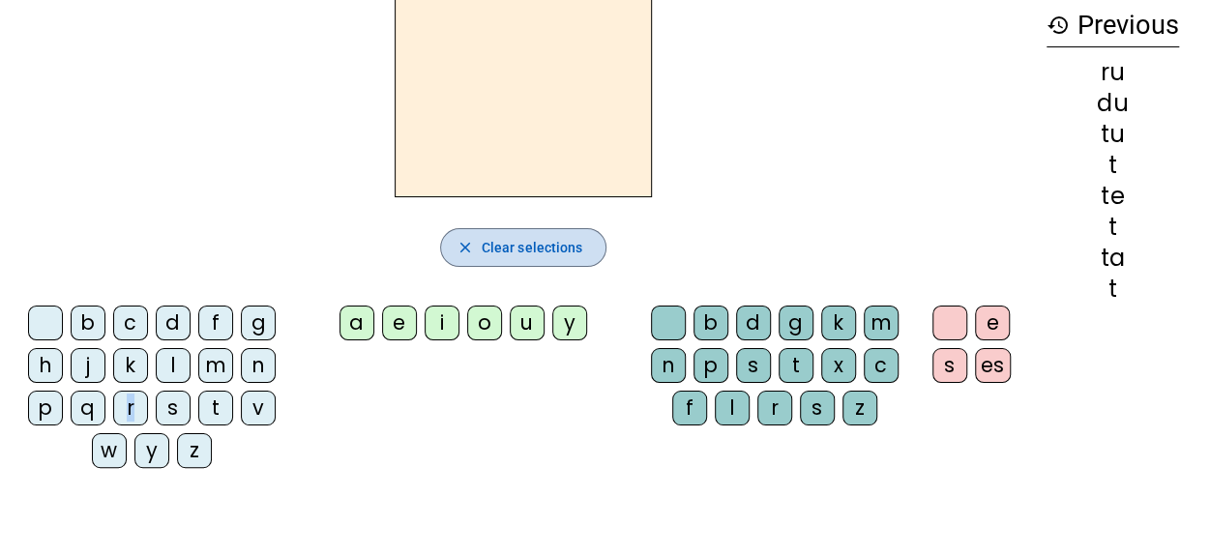
click at [481, 238] on span "button" at bounding box center [523, 247] width 165 height 46
click at [184, 324] on div "d" at bounding box center [173, 323] width 35 height 35
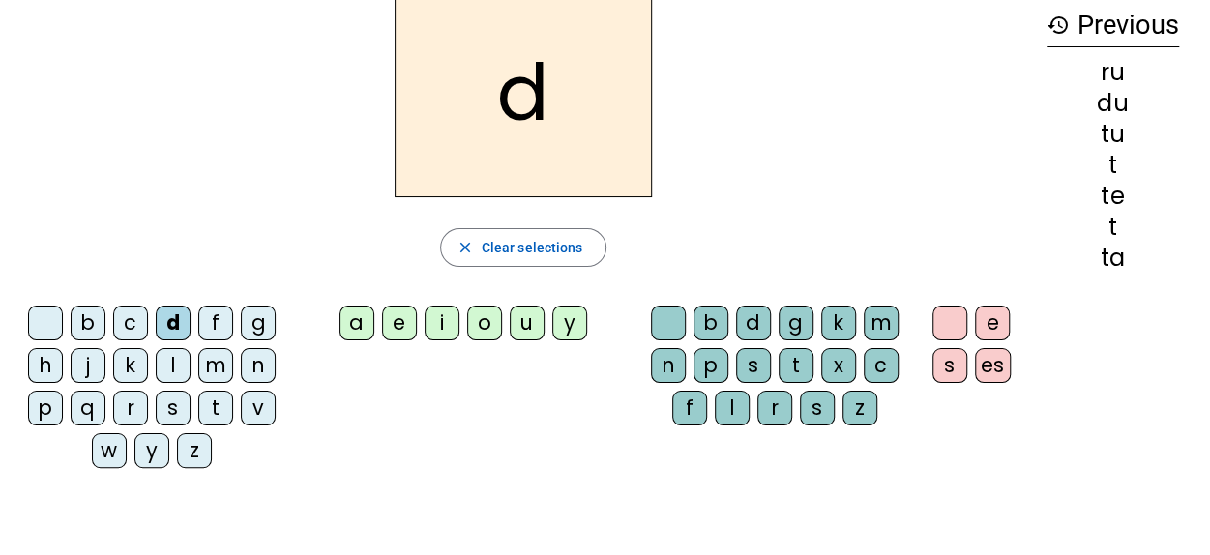
click at [521, 314] on div "u" at bounding box center [527, 323] width 35 height 35
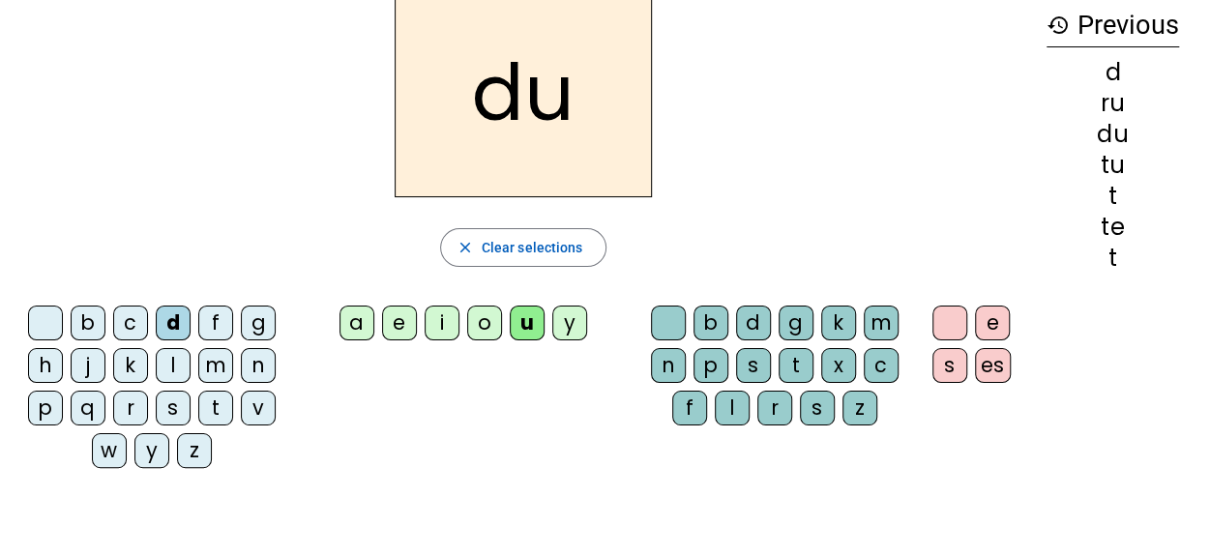
click at [775, 400] on div "r" at bounding box center [775, 408] width 35 height 35
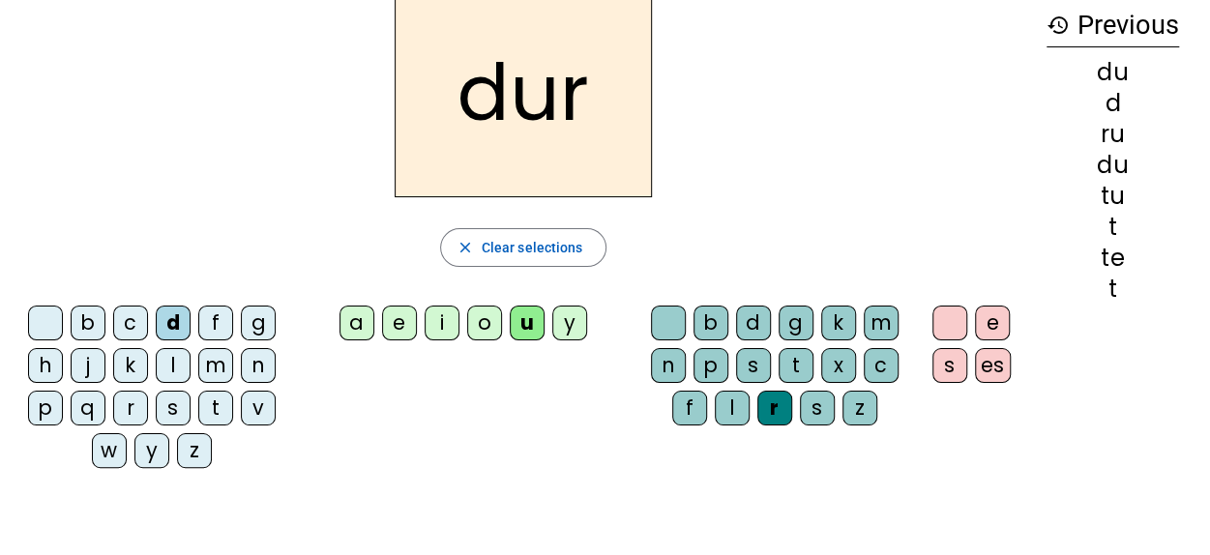
click at [354, 322] on div "a" at bounding box center [357, 323] width 35 height 35
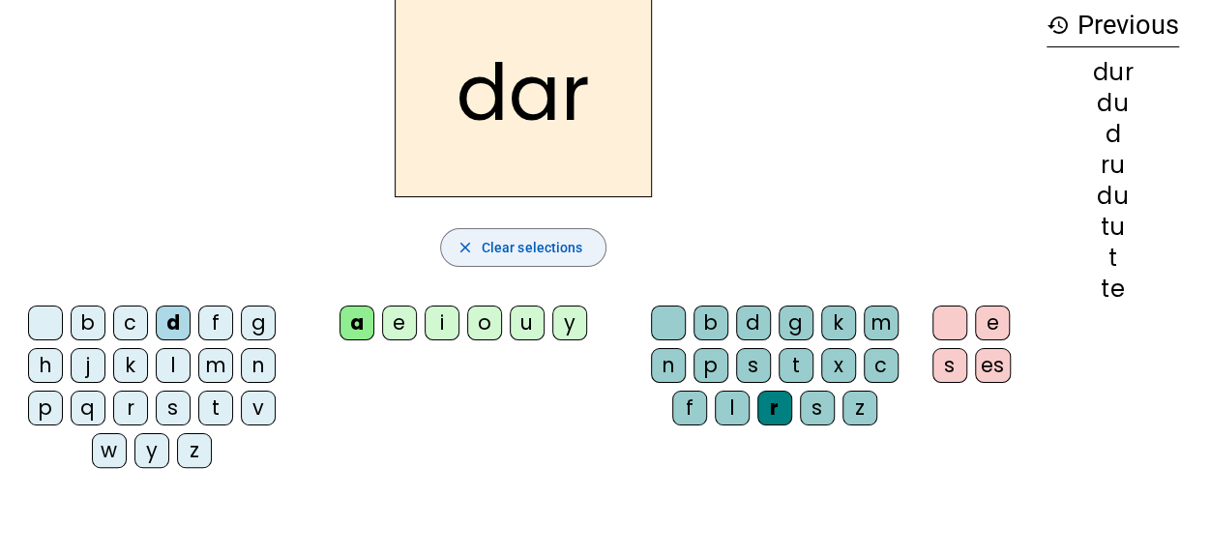
click at [466, 244] on mat-icon "close" at bounding box center [465, 247] width 17 height 17
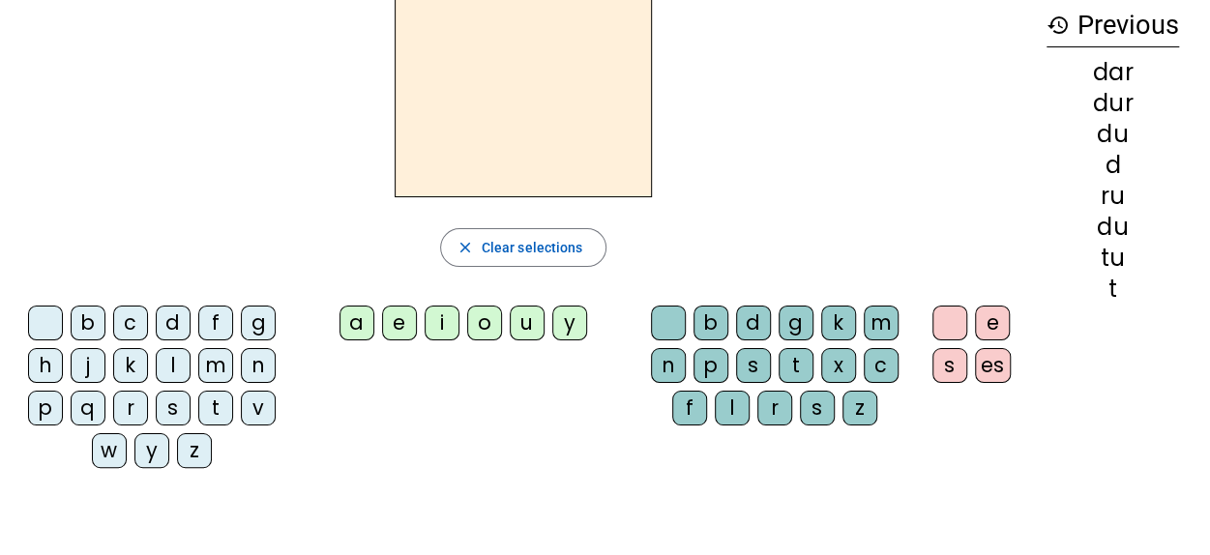
click at [350, 322] on div "a" at bounding box center [357, 323] width 35 height 35
click at [213, 355] on div "m" at bounding box center [215, 365] width 35 height 35
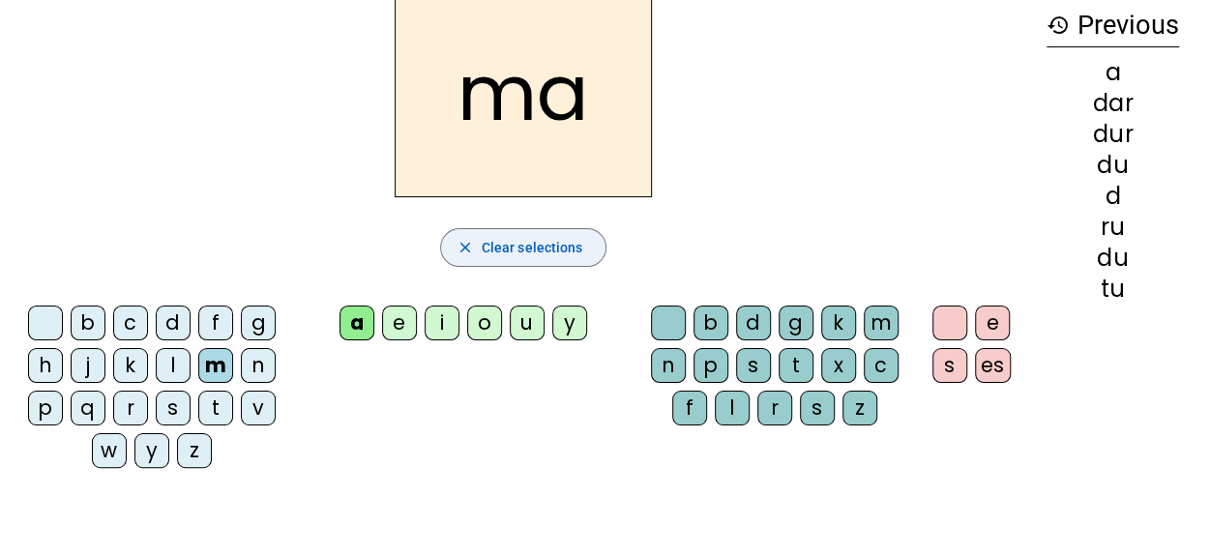
click at [464, 239] on mat-icon "close" at bounding box center [465, 247] width 17 height 17
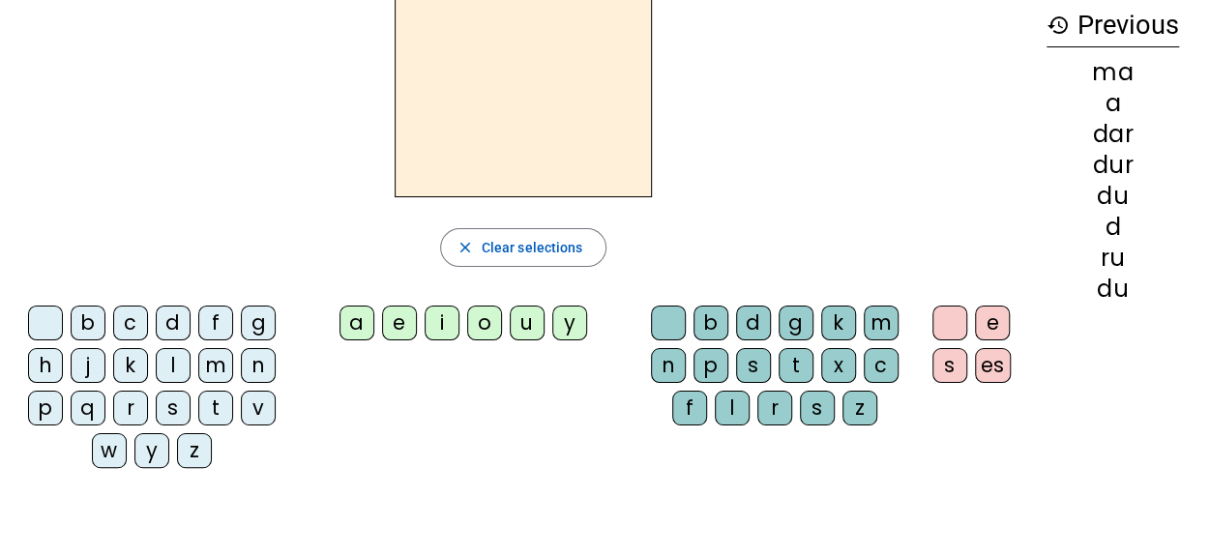
click at [356, 318] on div "a" at bounding box center [357, 323] width 35 height 35
click at [880, 316] on div "m" at bounding box center [881, 323] width 35 height 35
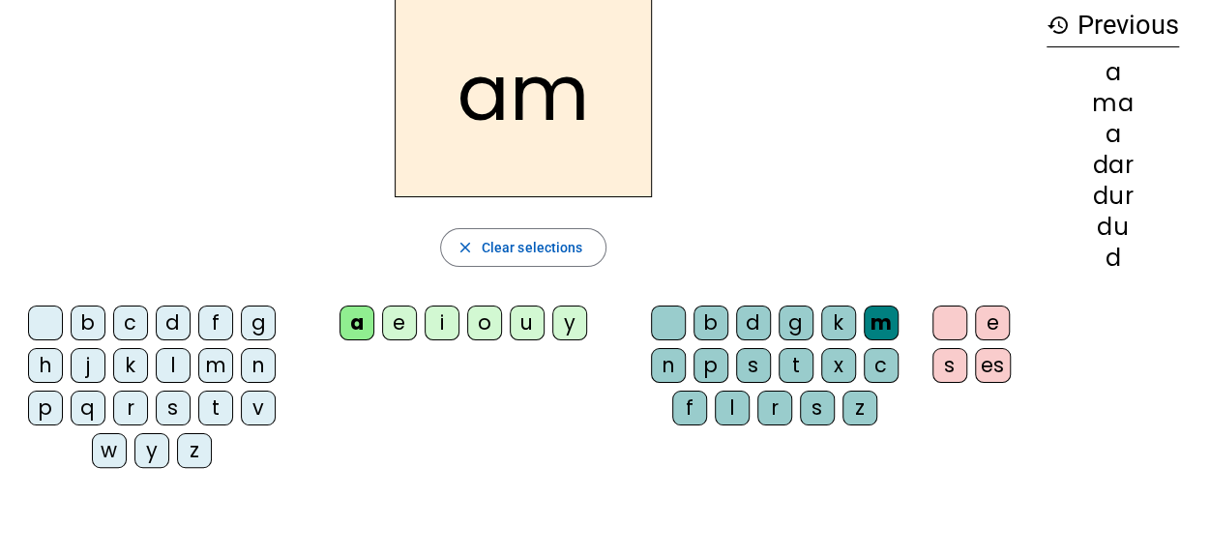
click at [441, 323] on div "i" at bounding box center [442, 323] width 35 height 35
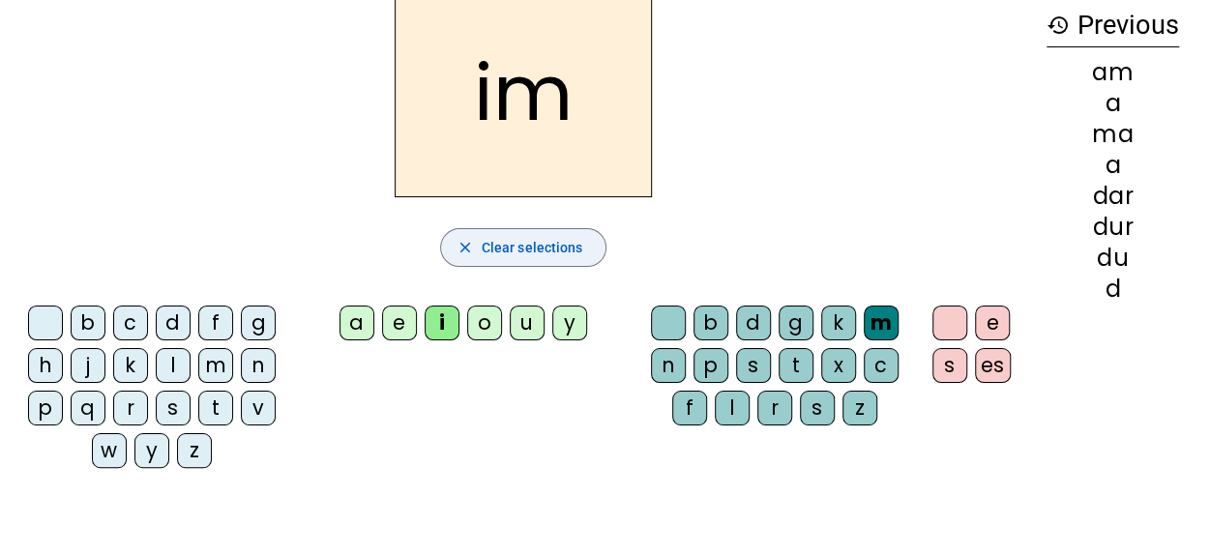
click at [470, 243] on mat-icon "close" at bounding box center [465, 247] width 17 height 17
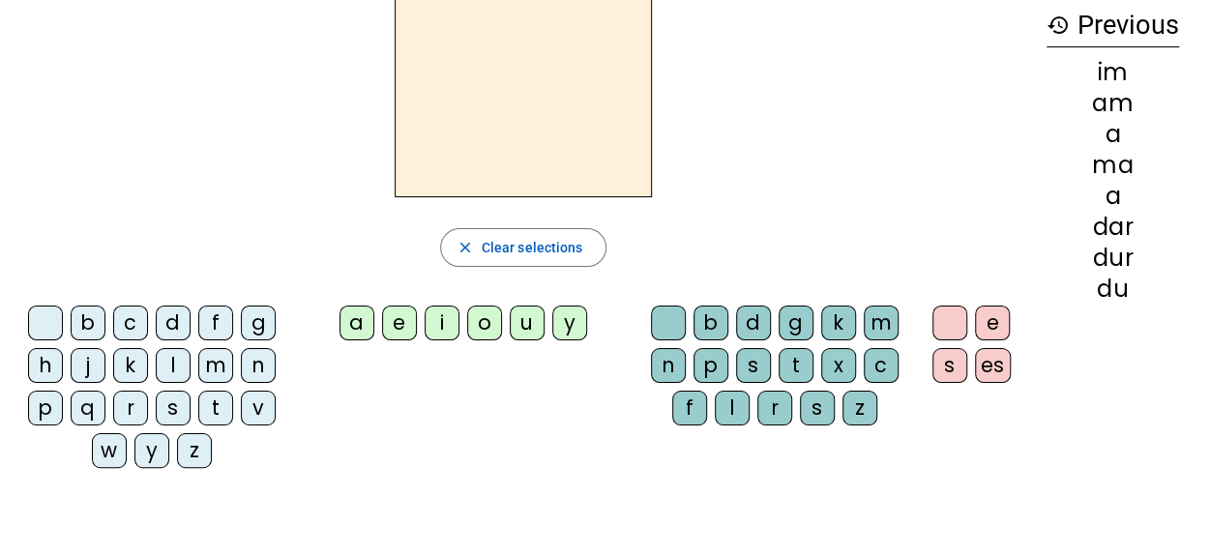
click at [224, 361] on div "m" at bounding box center [215, 365] width 35 height 35
click at [364, 319] on div "a" at bounding box center [357, 323] width 35 height 35
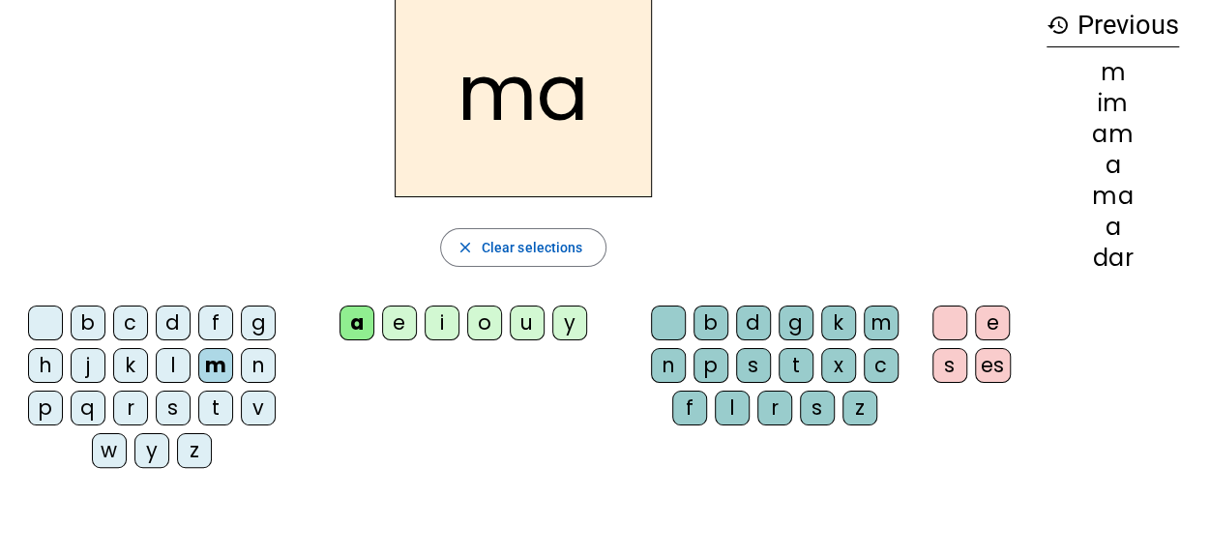
click at [797, 358] on div "t" at bounding box center [796, 365] width 35 height 35
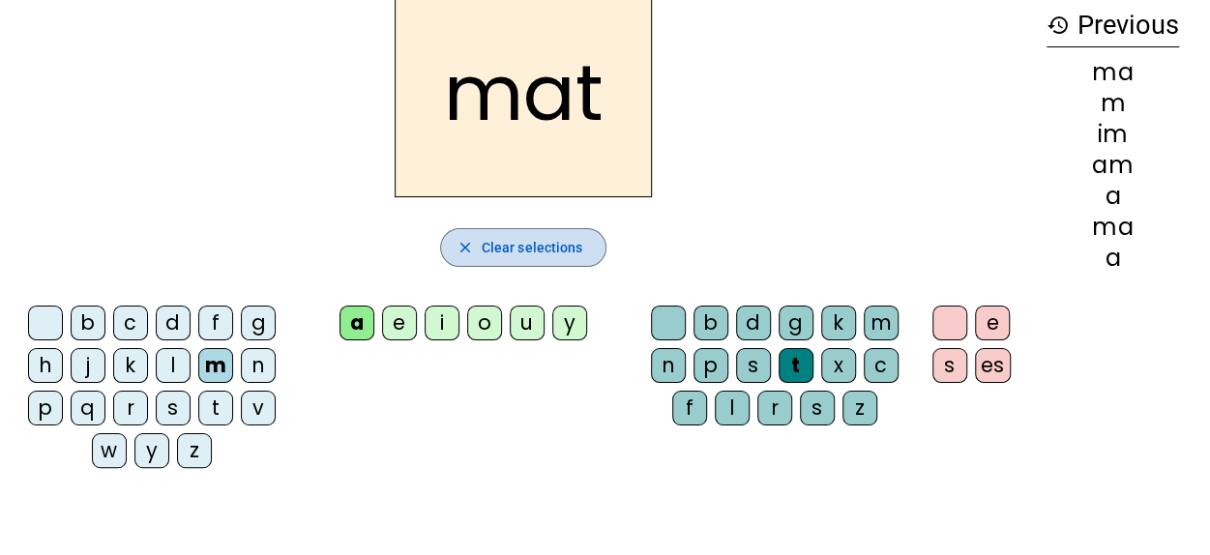
click at [463, 244] on mat-icon "close" at bounding box center [465, 247] width 17 height 17
